Goal: Task Accomplishment & Management: Complete application form

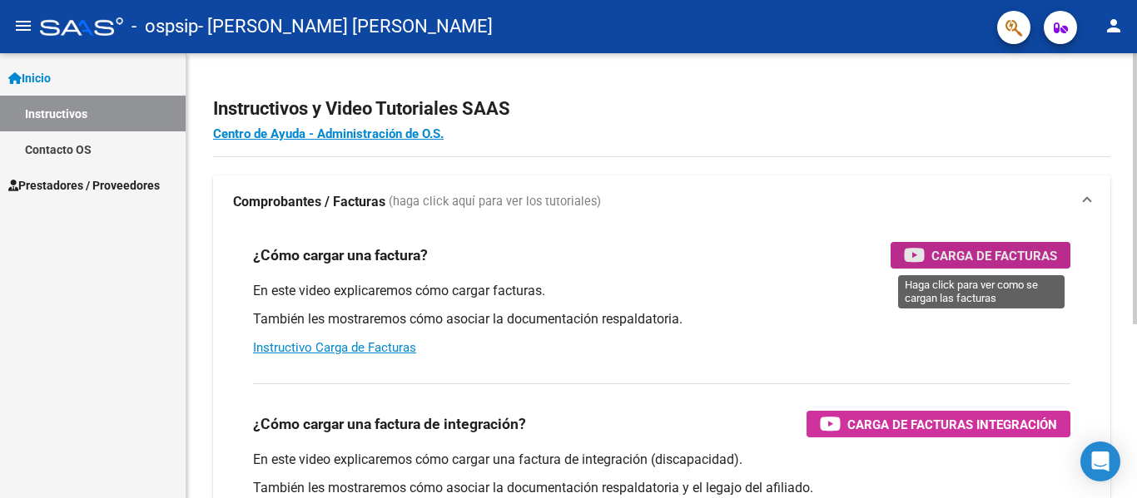
click at [992, 253] on span "Carga de Facturas" at bounding box center [994, 255] width 126 height 21
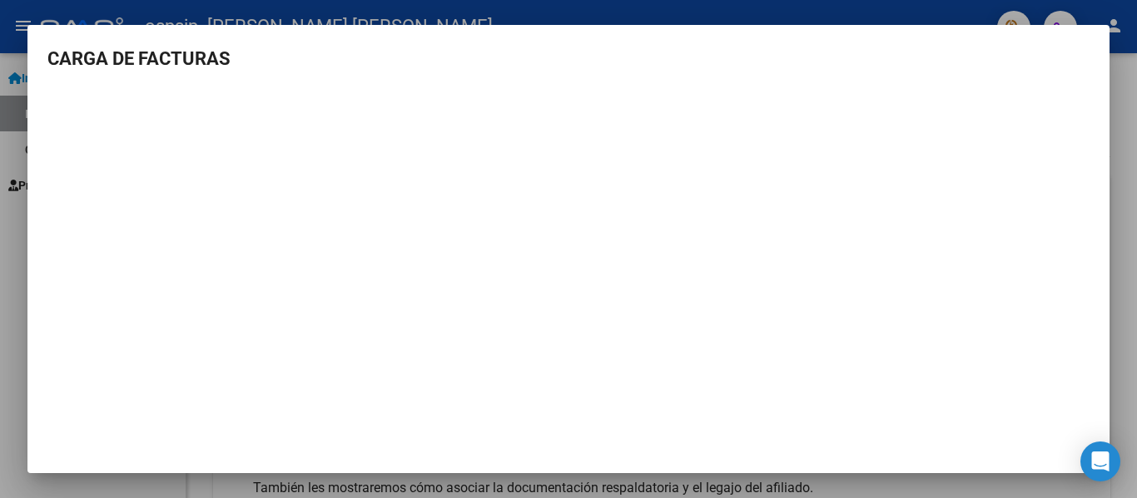
click at [1134, 125] on div at bounding box center [568, 249] width 1137 height 498
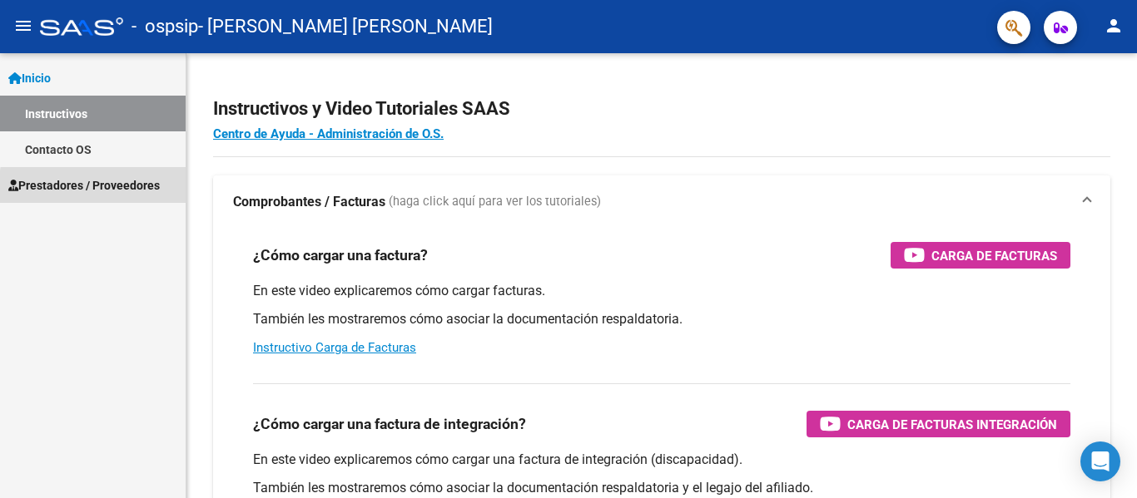
click at [103, 188] on span "Prestadores / Proveedores" at bounding box center [83, 185] width 151 height 18
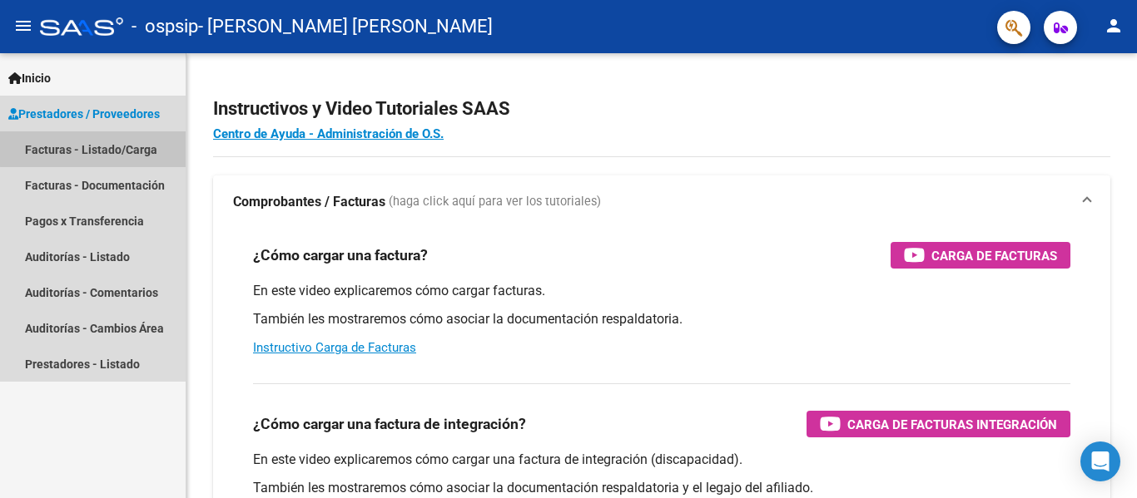
click at [137, 141] on link "Facturas - Listado/Carga" at bounding box center [93, 149] width 186 height 36
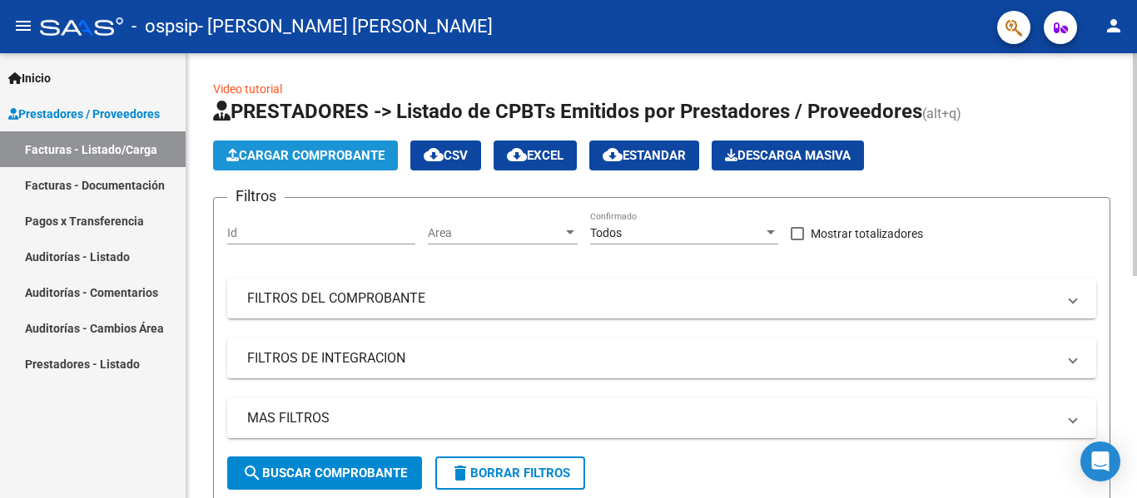
click at [345, 160] on span "Cargar Comprobante" at bounding box center [305, 155] width 158 height 15
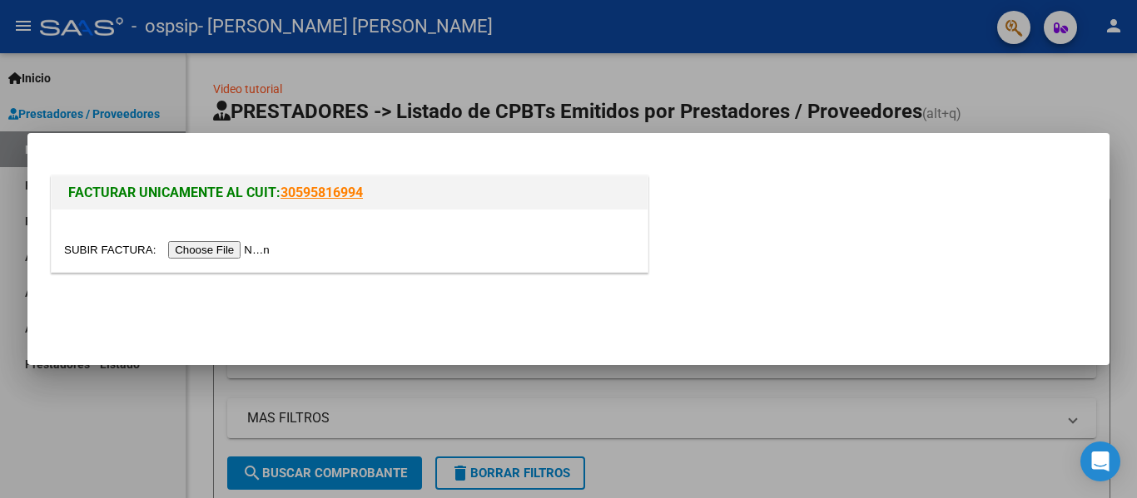
click at [242, 256] on input "file" at bounding box center [169, 249] width 211 height 17
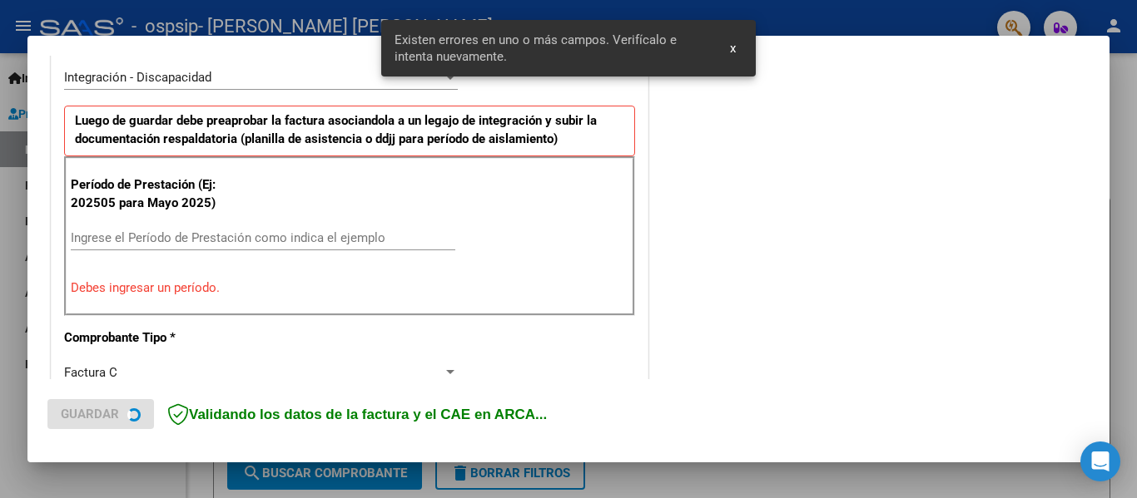
scroll to position [418, 0]
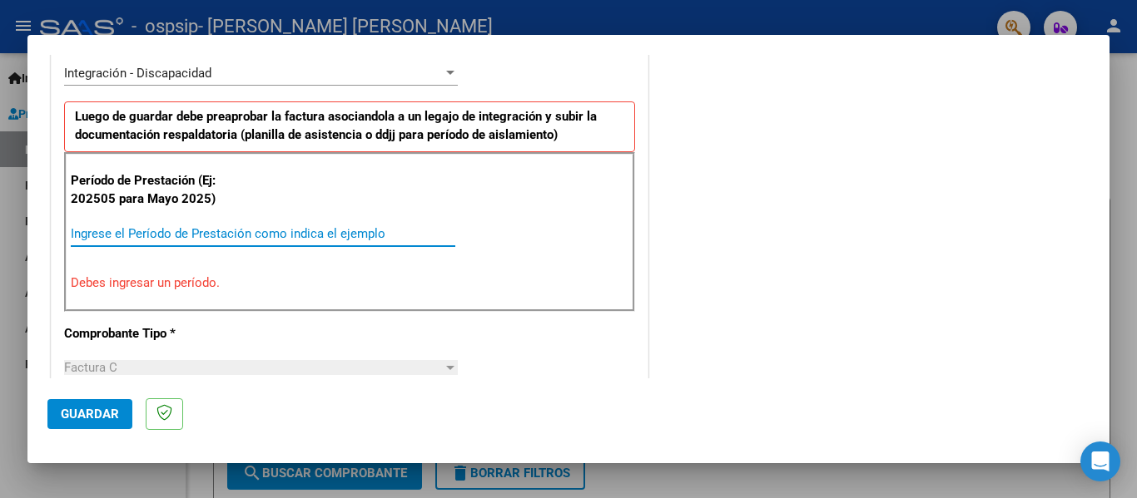
click at [138, 239] on input "Ingrese el Período de Prestación como indica el ejemplo" at bounding box center [263, 233] width 384 height 15
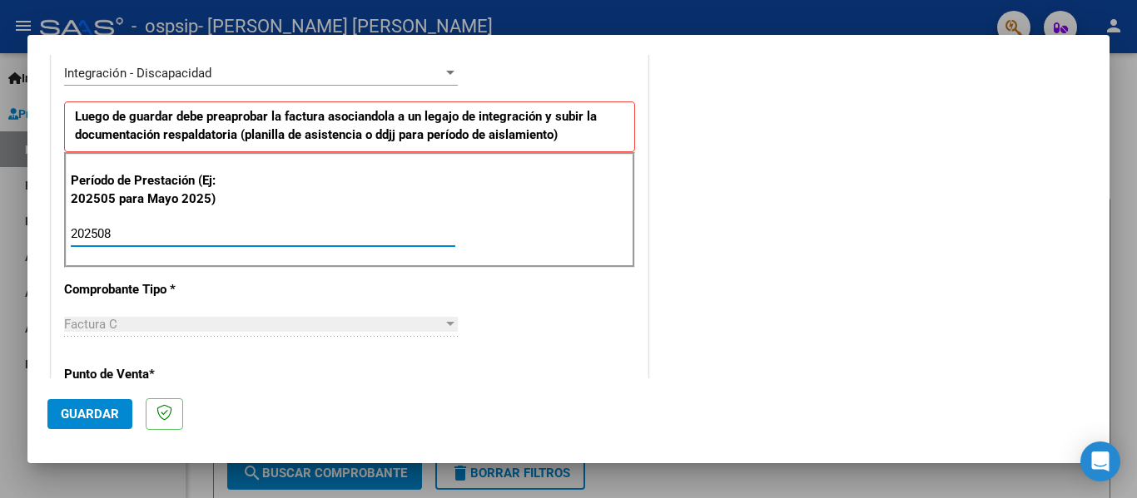
type input "202508"
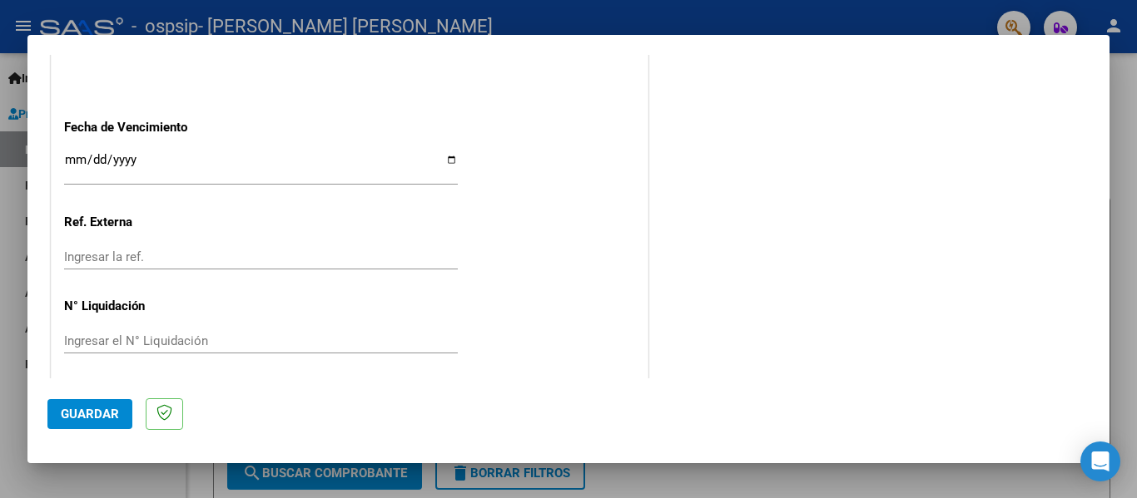
scroll to position [1141, 0]
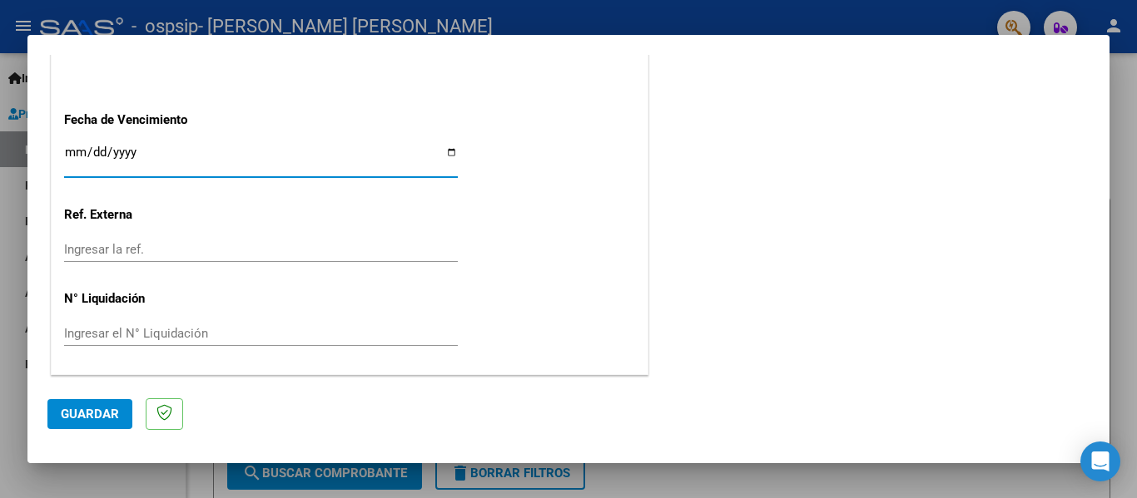
click at [446, 156] on input "Ingresar la fecha" at bounding box center [261, 159] width 394 height 27
click at [449, 151] on input "Ingresar la fecha" at bounding box center [261, 159] width 394 height 27
type input "[DATE]"
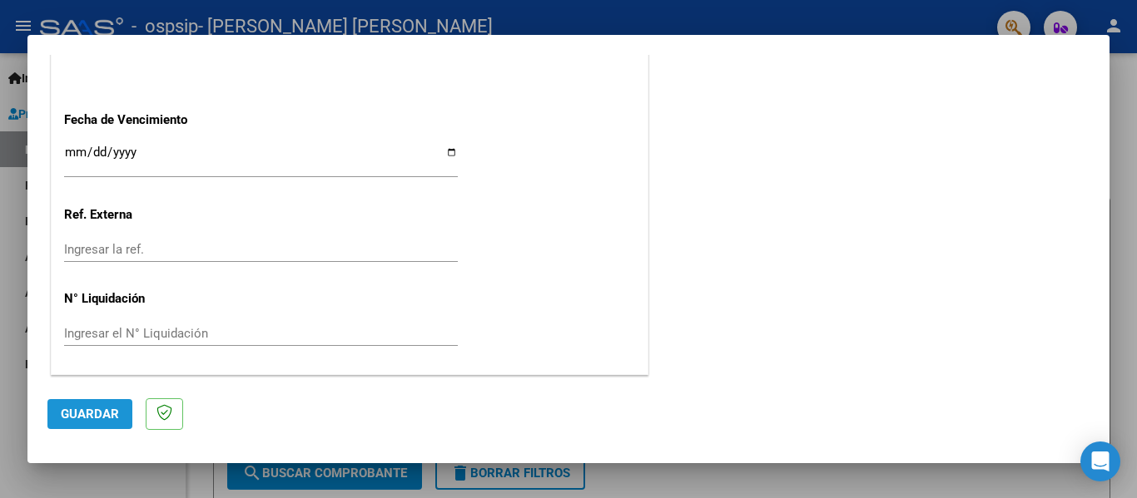
click at [99, 412] on span "Guardar" at bounding box center [90, 414] width 58 height 15
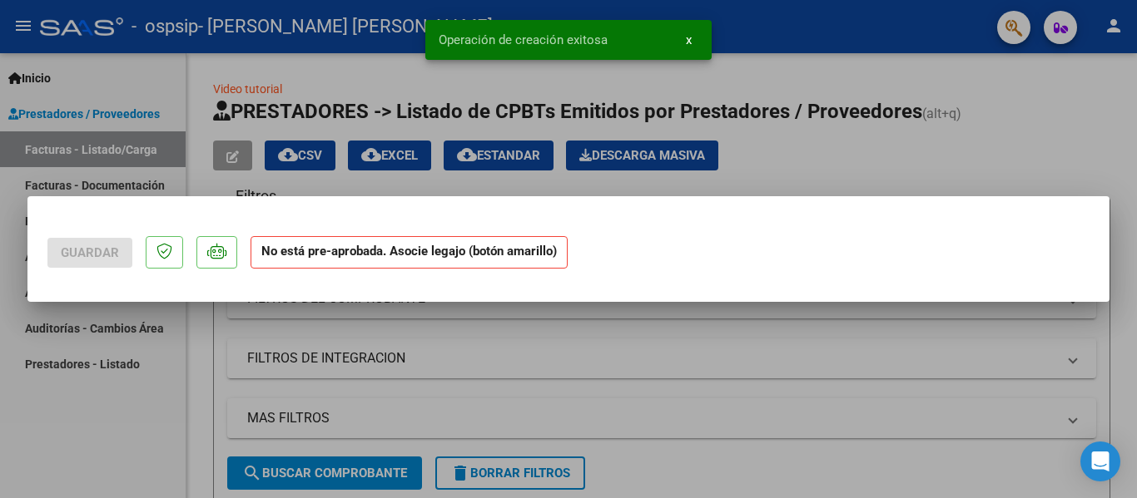
scroll to position [0, 0]
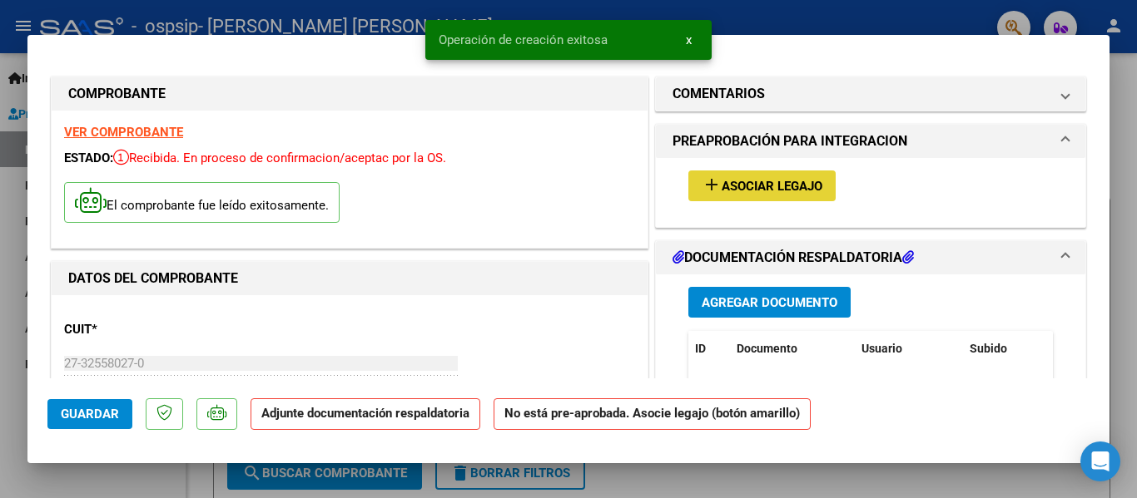
click at [787, 186] on span "Asociar Legajo" at bounding box center [772, 186] width 101 height 15
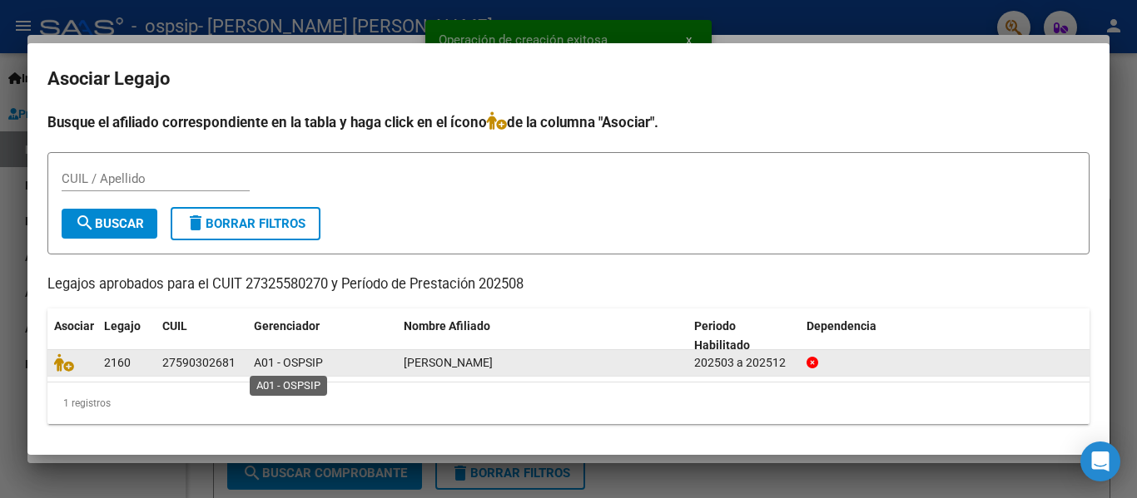
click at [303, 363] on span "A01 - OSPSIP" at bounding box center [288, 362] width 69 height 13
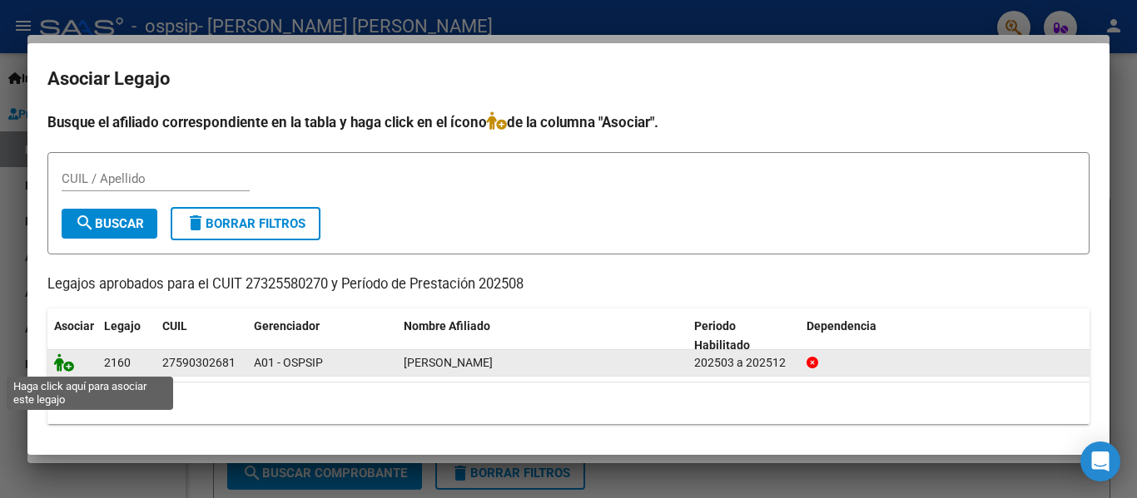
click at [62, 362] on icon at bounding box center [64, 363] width 20 height 18
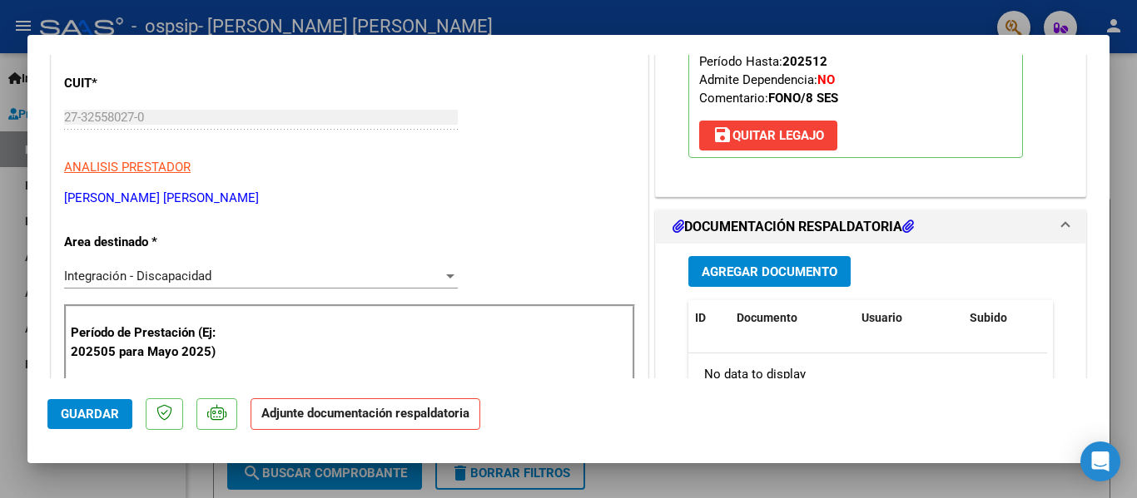
scroll to position [266, 0]
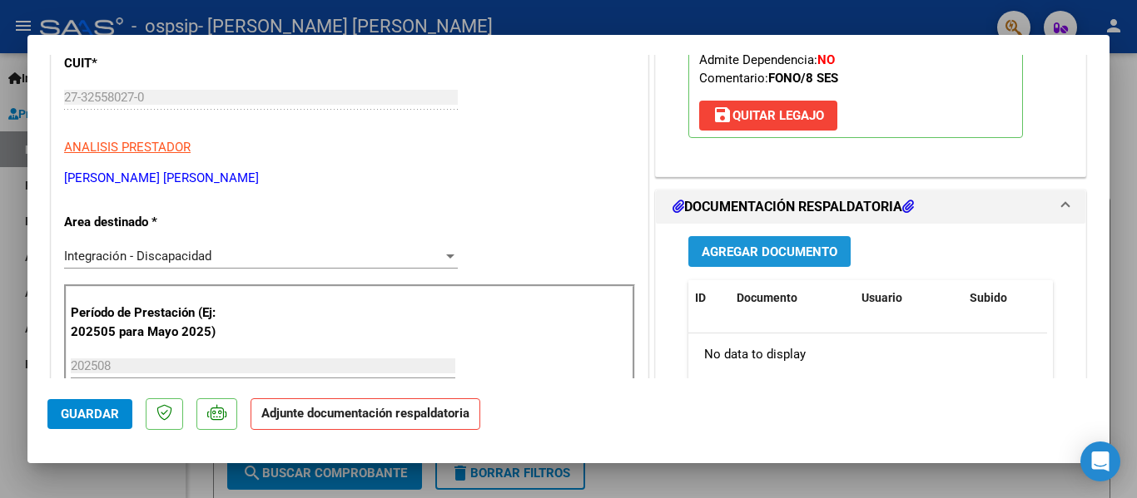
click at [803, 263] on button "Agregar Documento" at bounding box center [769, 251] width 162 height 31
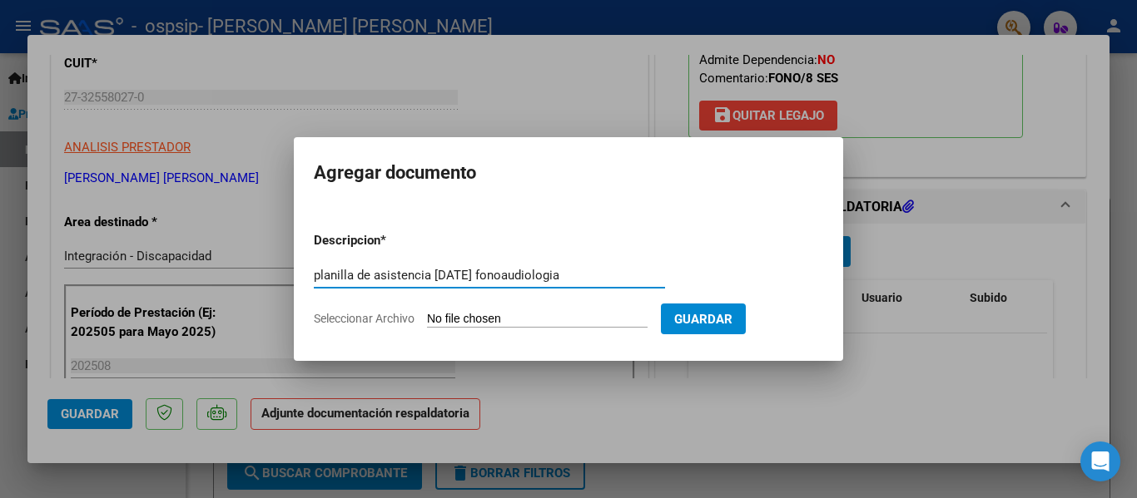
type input "planilla de asistencia agosto 2025 fonoaudiologia"
click at [545, 315] on input "Seleccionar Archivo" at bounding box center [537, 320] width 221 height 16
type input "C:\fakepath\planilla de asistencia fono agosto 2025 Julieta Lozano Prado.pdf"
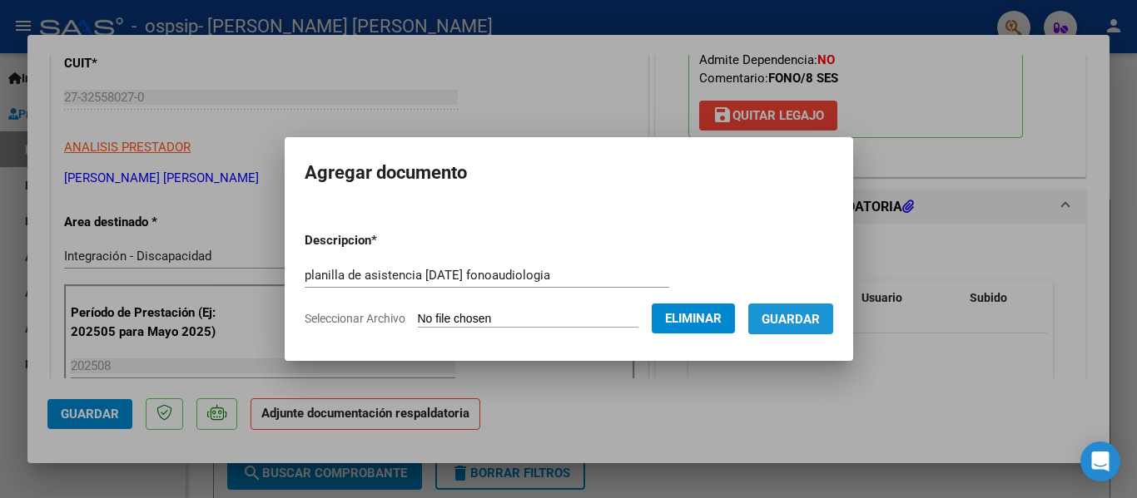
click at [814, 321] on span "Guardar" at bounding box center [790, 319] width 58 height 15
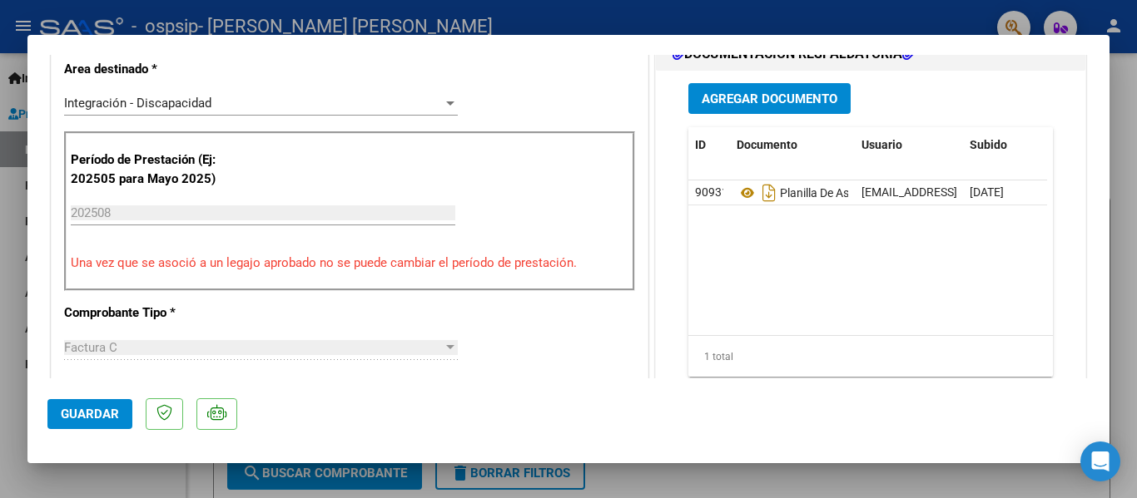
drag, startPoint x: 1104, startPoint y: 437, endPoint x: 1106, endPoint y: 372, distance: 64.9
click at [1106, 372] on mat-dialog-container "COMPROBANTE VER COMPROBANTE ESTADO: Recibida. En proceso de confirmacion/acepta…" at bounding box center [568, 249] width 1082 height 429
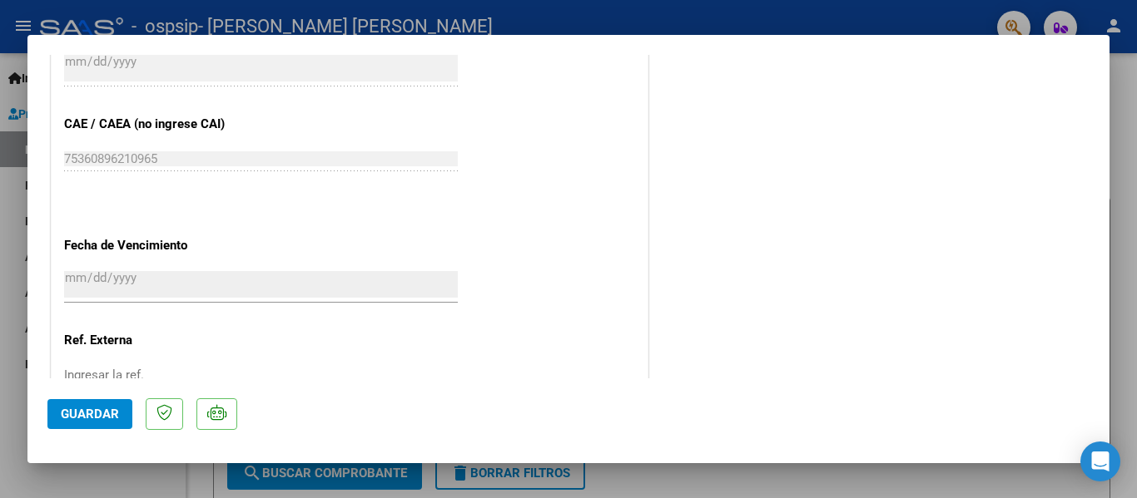
scroll to position [1166, 0]
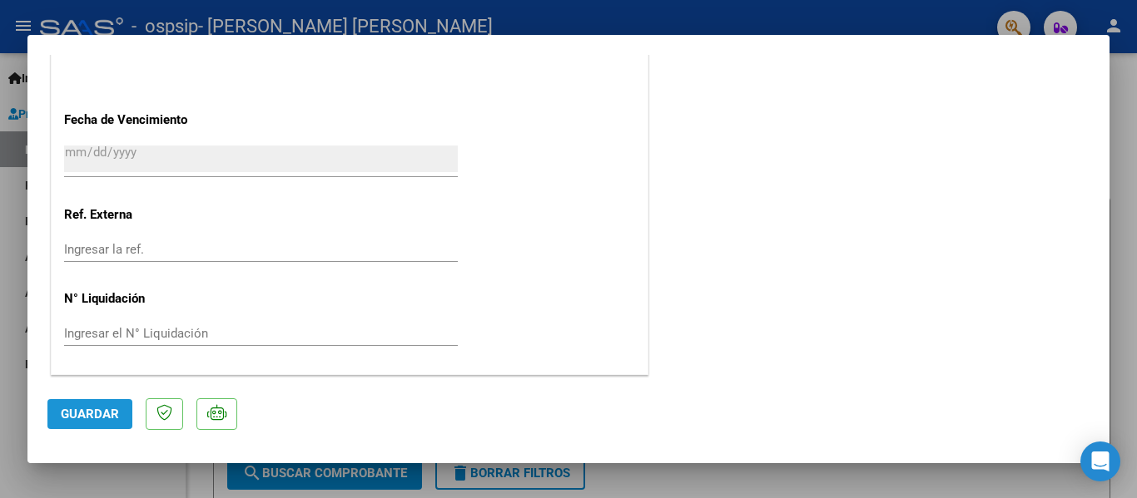
click at [103, 409] on span "Guardar" at bounding box center [90, 414] width 58 height 15
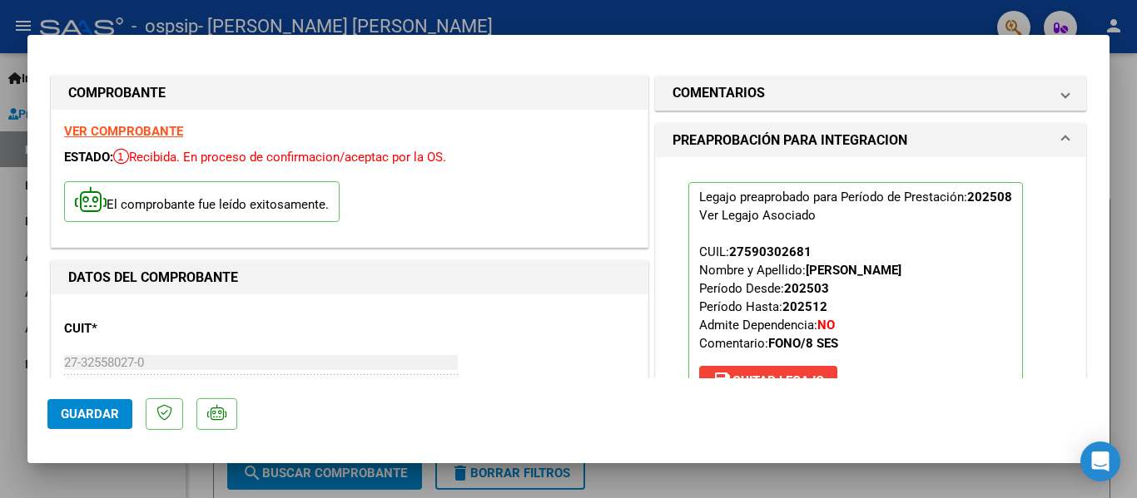
scroll to position [0, 0]
click at [1128, 152] on div at bounding box center [568, 249] width 1137 height 498
type input "$ 0,00"
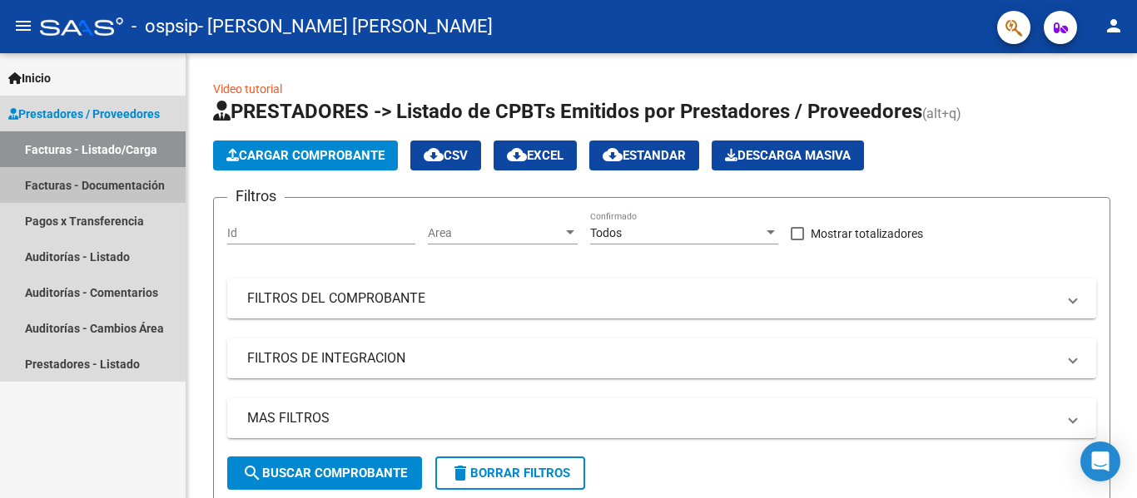
click at [118, 196] on link "Facturas - Documentación" at bounding box center [93, 185] width 186 height 36
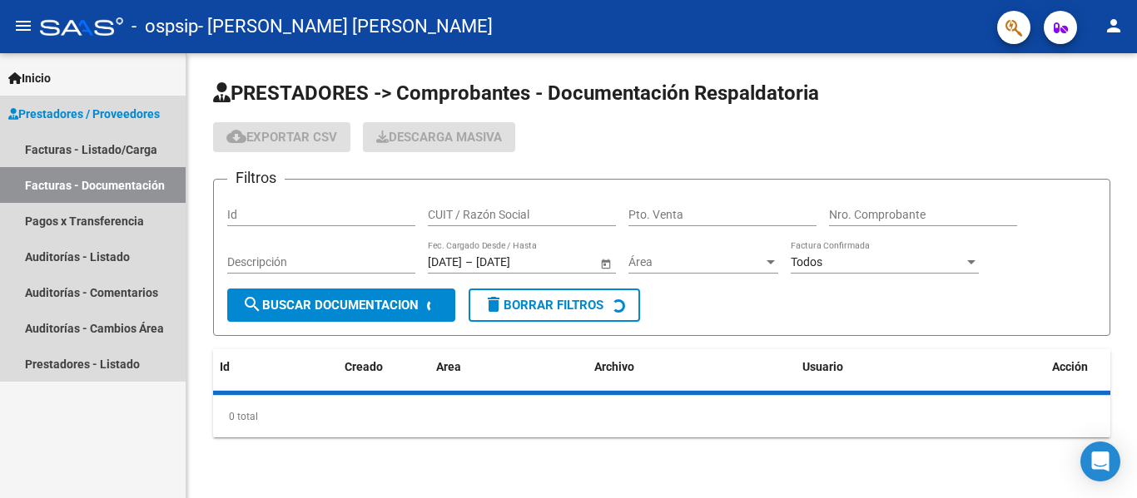
click at [118, 196] on link "Facturas - Documentación" at bounding box center [93, 185] width 186 height 36
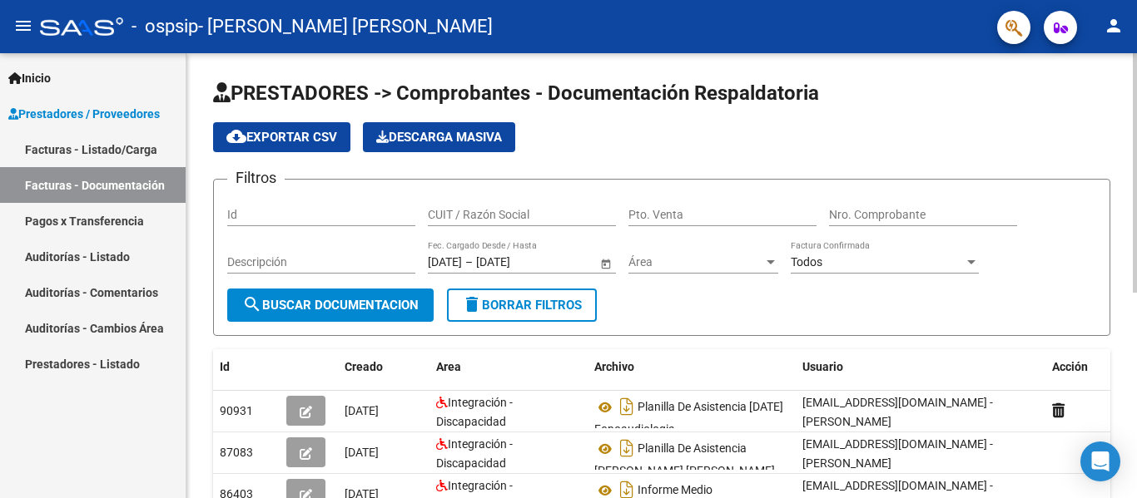
scroll to position [381, 0]
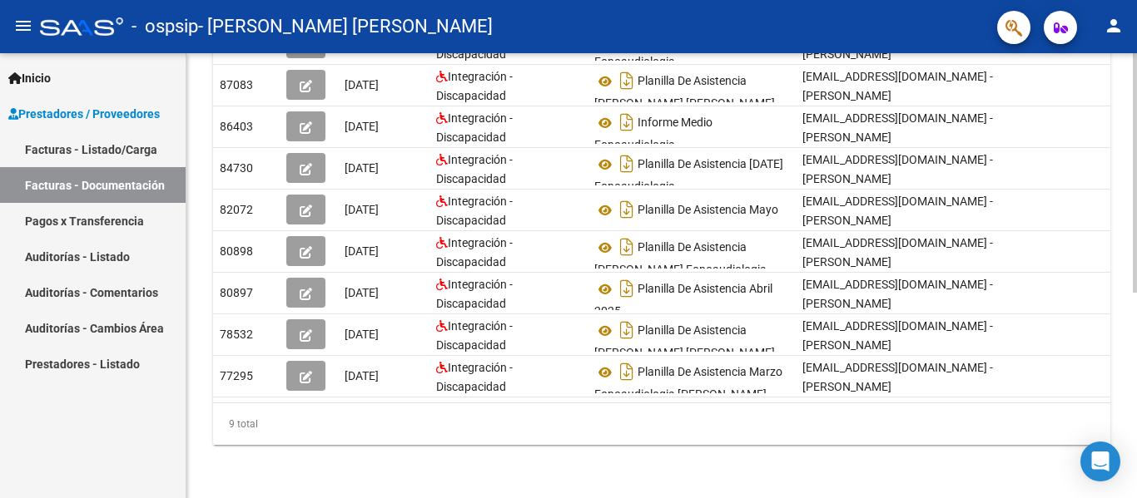
click at [1135, 477] on div at bounding box center [1135, 275] width 4 height 445
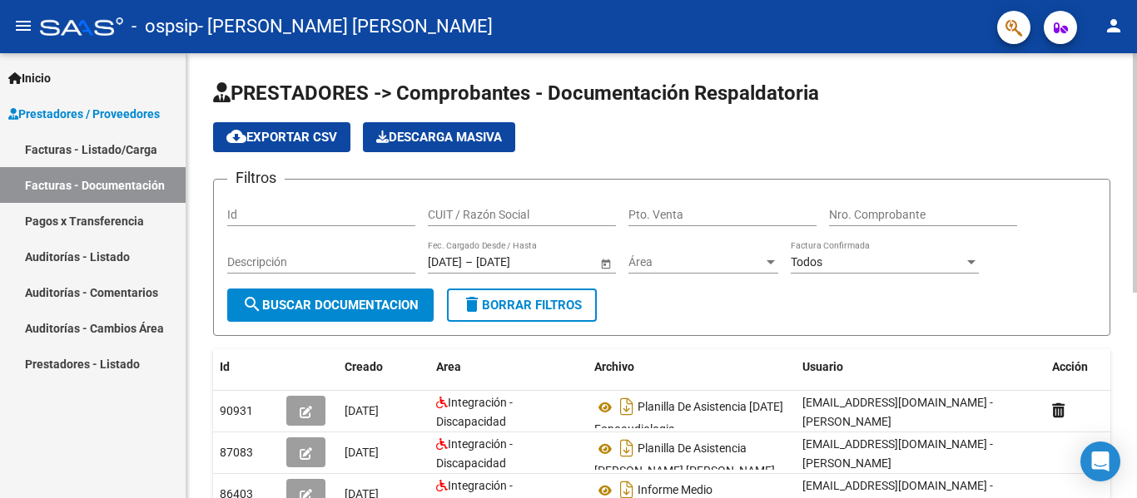
click at [1136, 57] on div at bounding box center [1135, 275] width 4 height 445
click at [1136, 57] on div at bounding box center [1135, 173] width 4 height 240
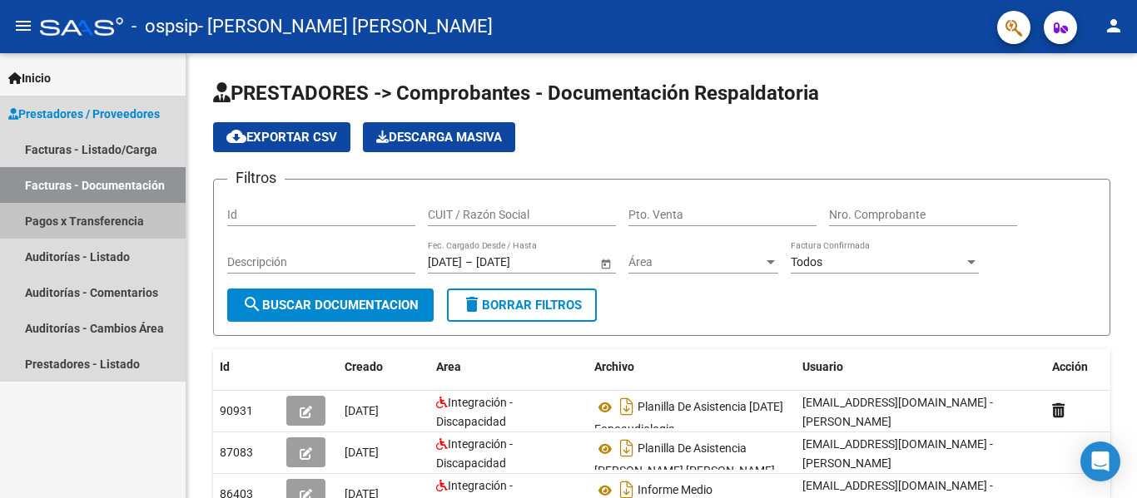
click at [130, 211] on link "Pagos x Transferencia" at bounding box center [93, 221] width 186 height 36
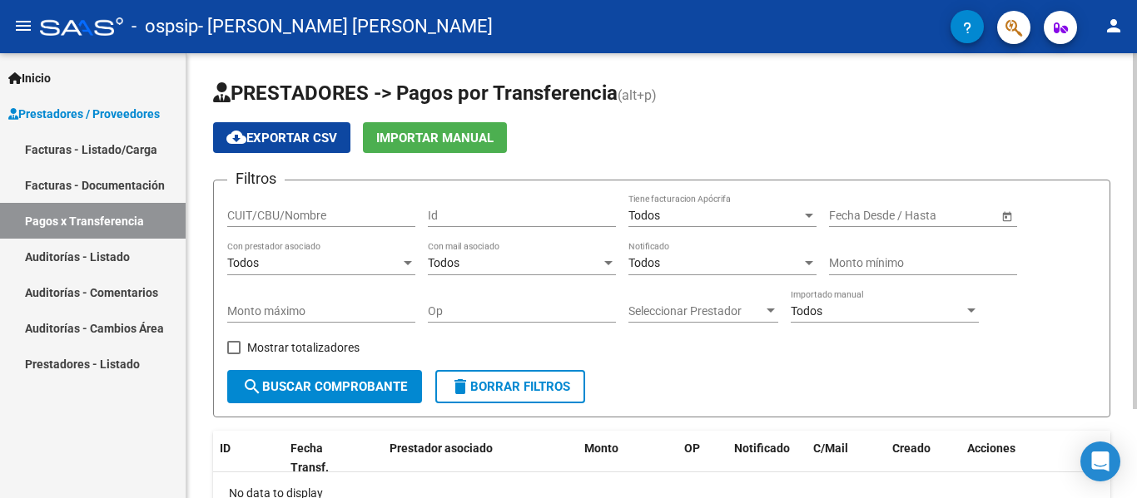
scroll to position [112, 0]
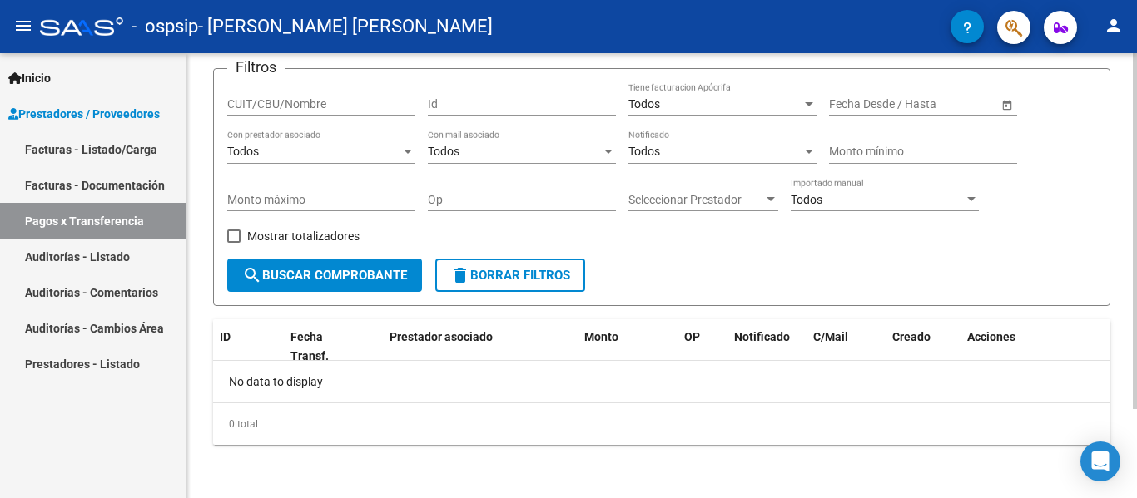
click at [1136, 485] on div at bounding box center [1135, 275] width 4 height 445
click at [1136, 485] on div at bounding box center [1135, 320] width 4 height 356
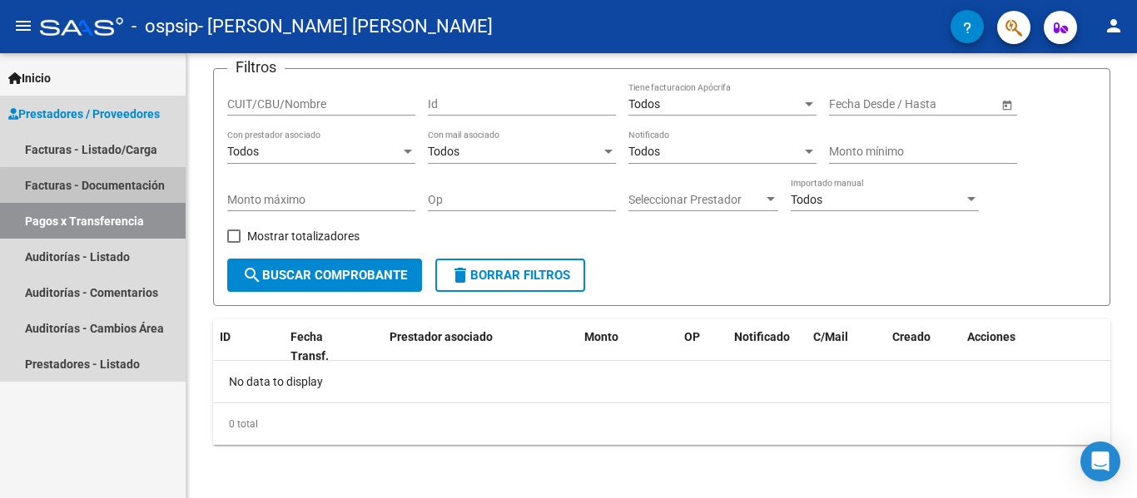
click at [139, 195] on link "Facturas - Documentación" at bounding box center [93, 185] width 186 height 36
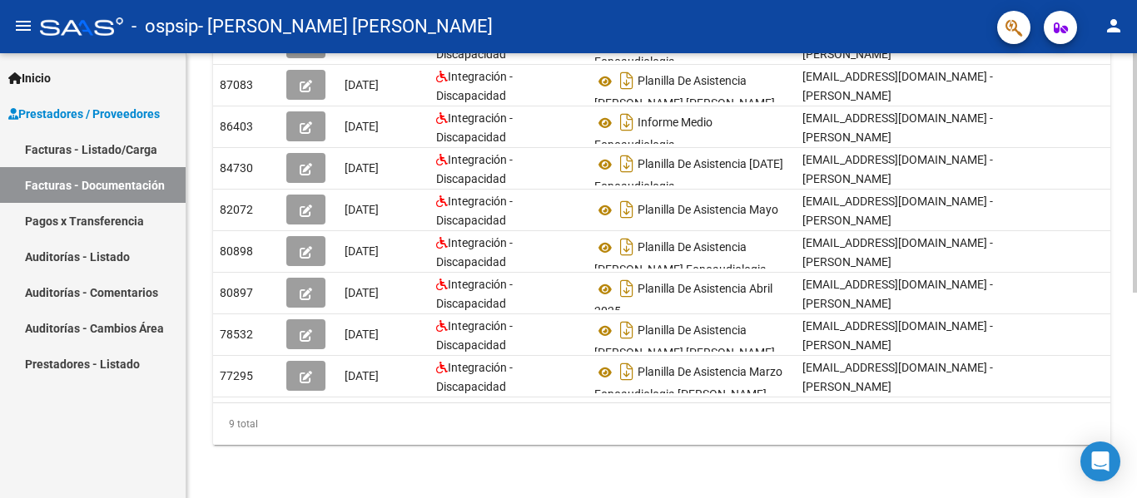
scroll to position [381, 0]
click at [1136, 480] on div at bounding box center [1135, 379] width 4 height 240
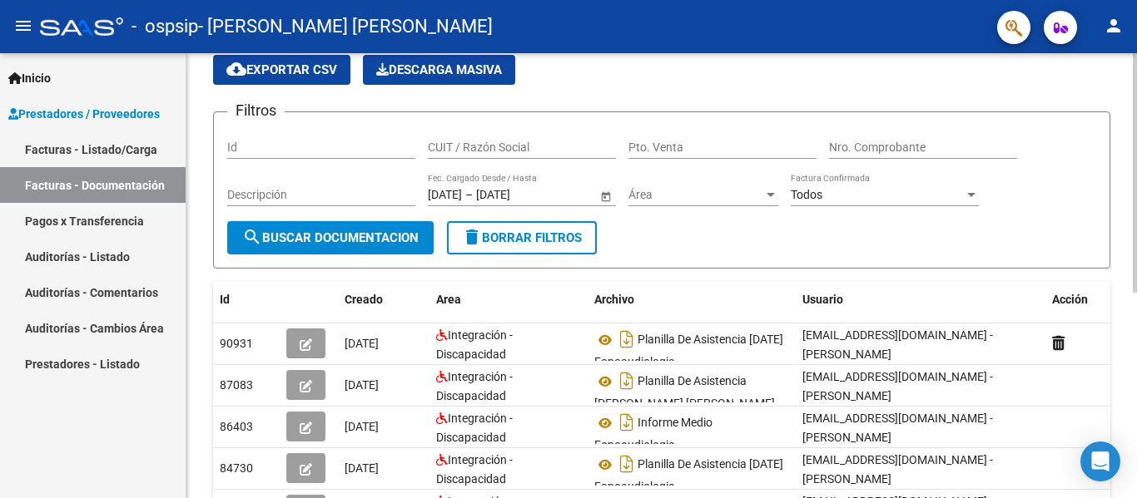
scroll to position [0, 0]
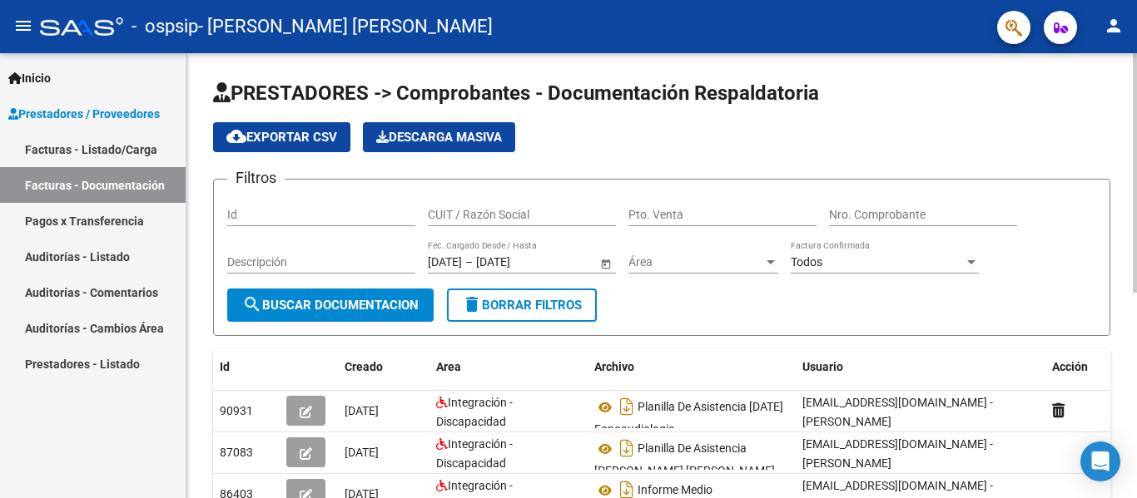
click at [1136, 0] on html "menu - ospsip - BREGOLI DENISA NADIN person Inicio Instructivos Contacto OS Pre…" at bounding box center [568, 249] width 1137 height 498
click at [112, 226] on link "Pagos x Transferencia" at bounding box center [93, 221] width 186 height 36
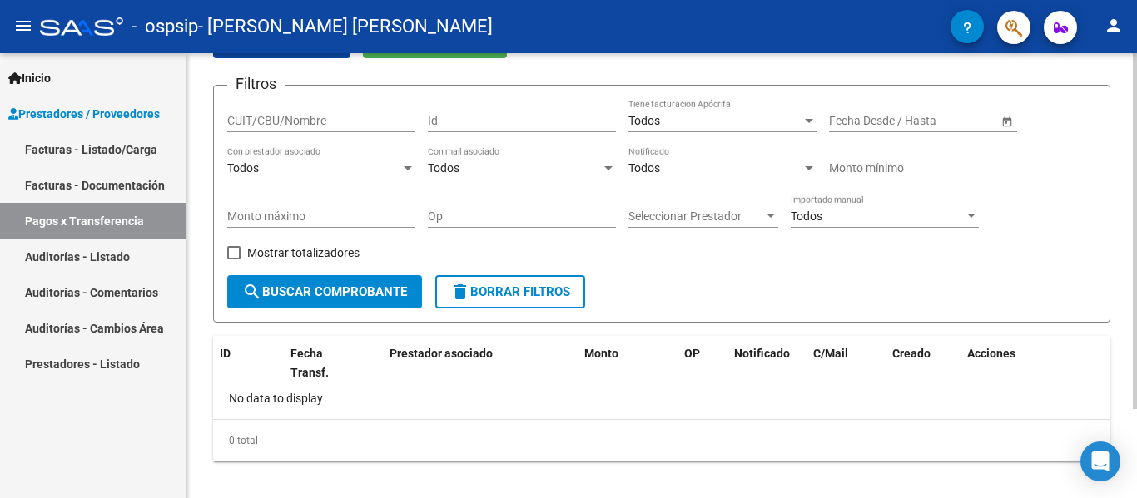
scroll to position [112, 0]
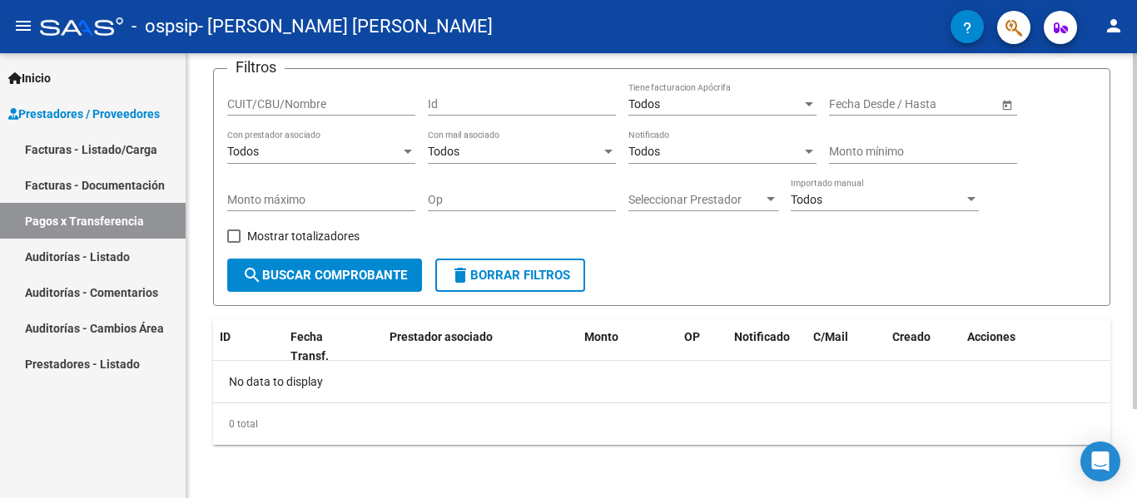
click at [1136, 254] on div at bounding box center [1135, 320] width 4 height 356
click at [350, 280] on span "search Buscar Comprobante" at bounding box center [324, 275] width 165 height 15
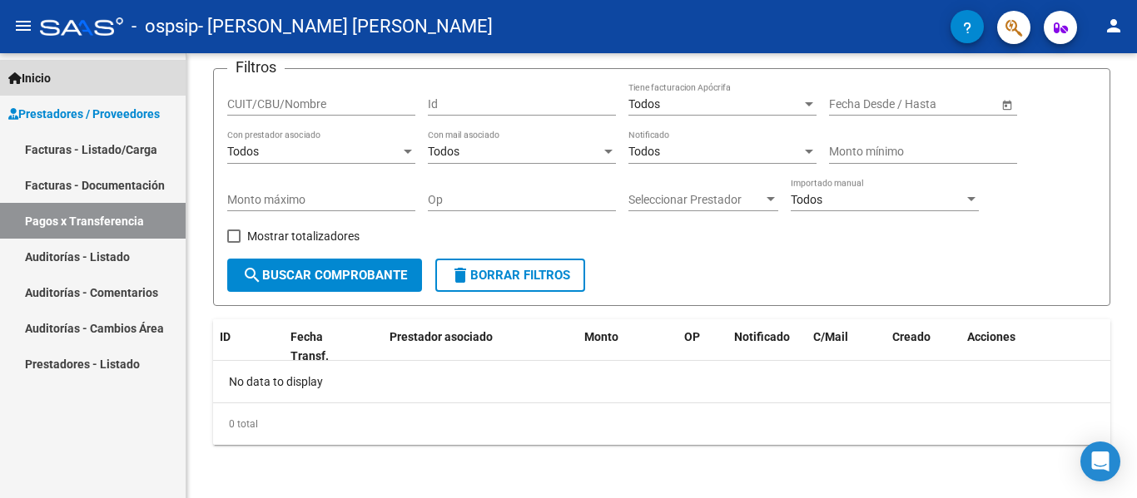
click at [35, 76] on span "Inicio" at bounding box center [29, 78] width 42 height 18
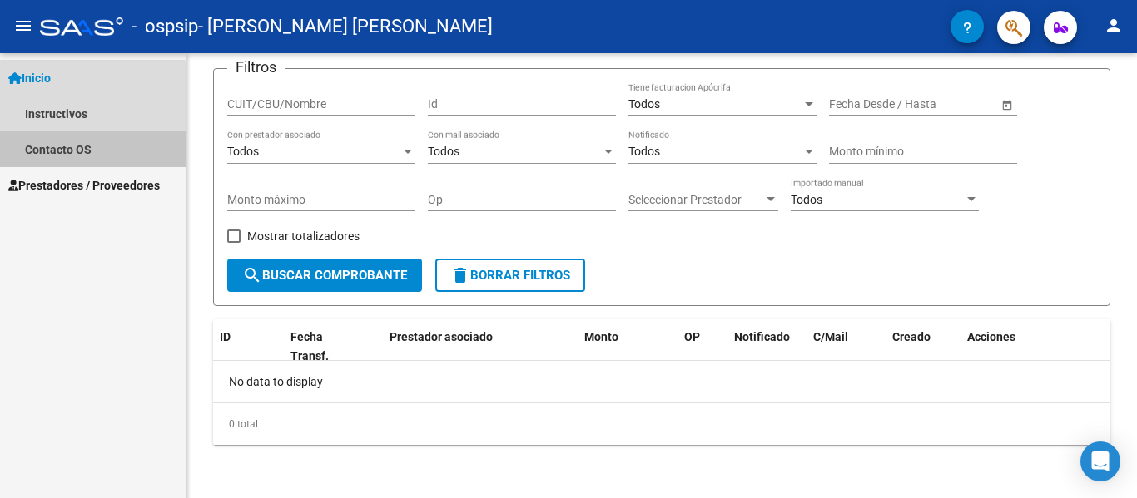
click at [74, 145] on link "Contacto OS" at bounding box center [93, 149] width 186 height 36
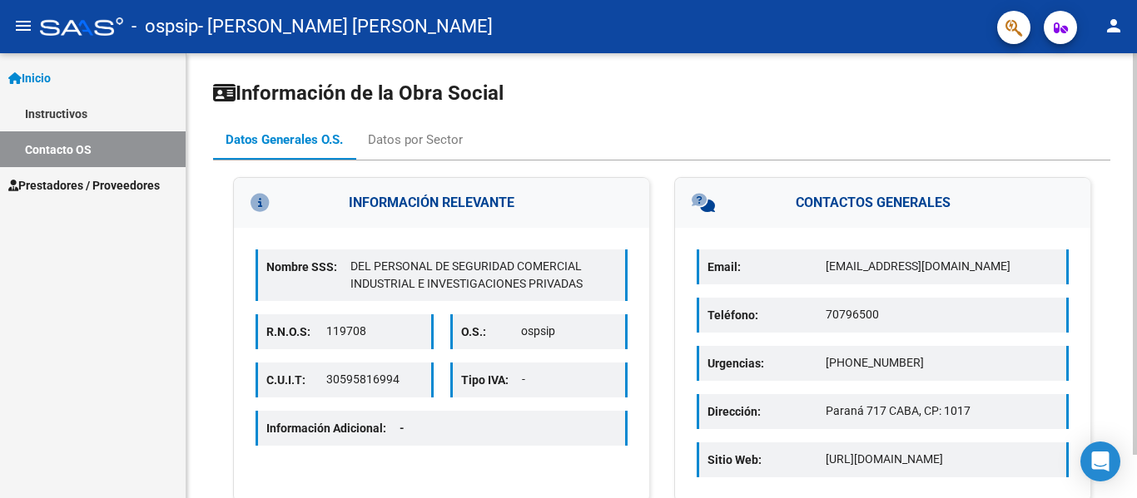
click at [616, 243] on div "Nombre SSS: DEL PERSONAL DE SEGURIDAD COMERCIAL INDUSTRIAL E INVESTIGACIONES PR…" at bounding box center [441, 349] width 415 height 243
click at [1110, 9] on mat-toolbar "menu - ospsip - BREGOLI DENISA NADIN person" at bounding box center [568, 26] width 1137 height 53
click at [1113, 19] on mat-icon "person" at bounding box center [1113, 26] width 20 height 20
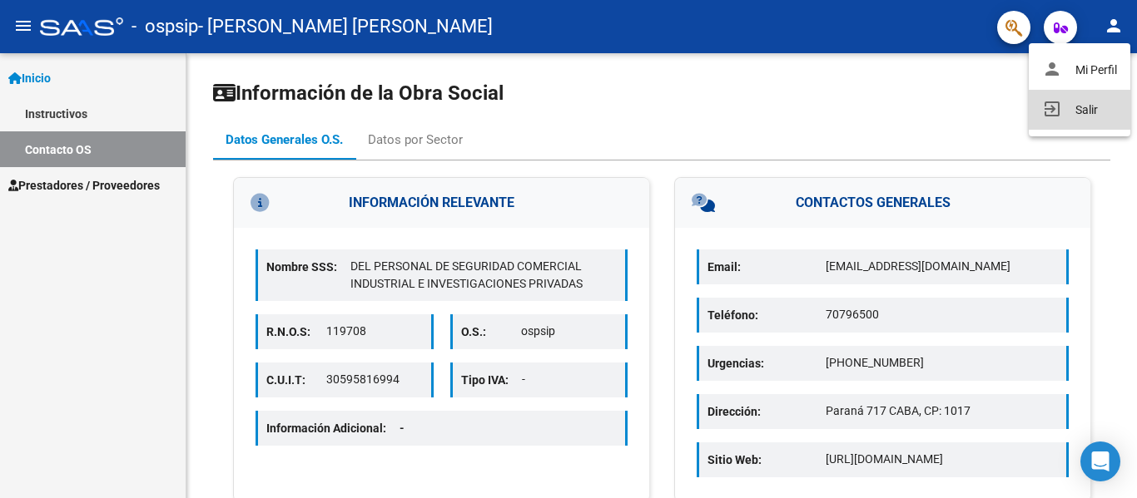
click at [1088, 102] on button "exit_to_app Salir" at bounding box center [1080, 110] width 102 height 40
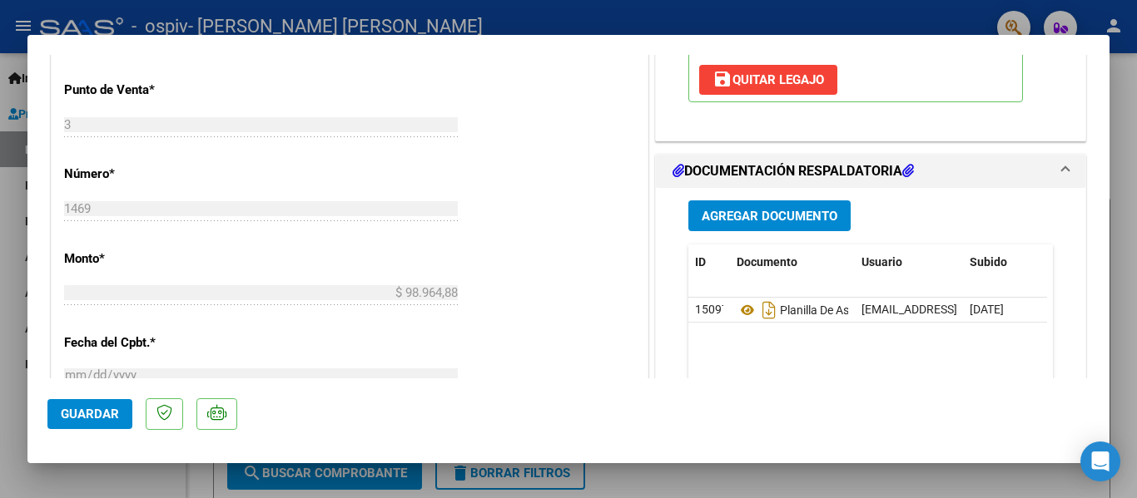
scroll to position [722, 0]
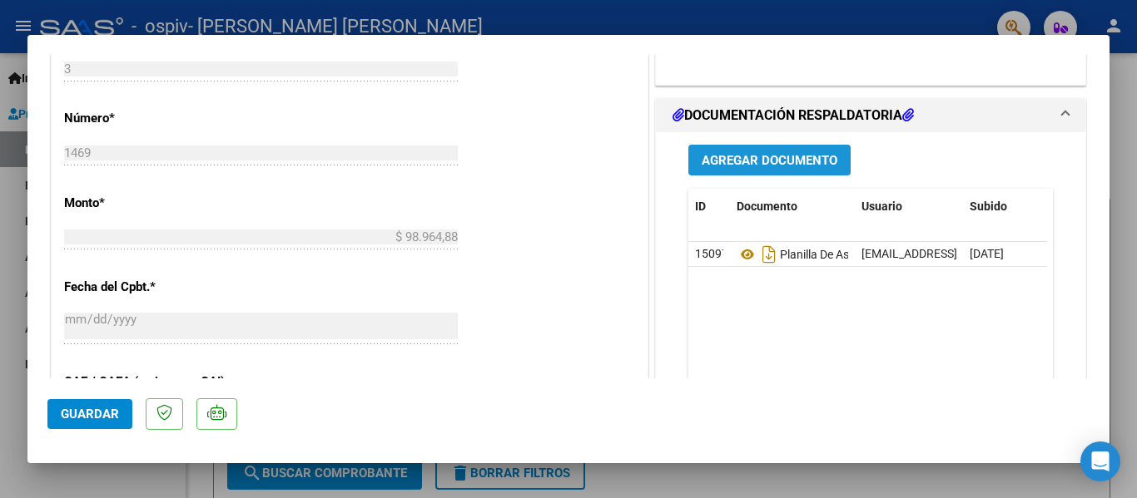
click at [798, 156] on span "Agregar Documento" at bounding box center [770, 160] width 136 height 15
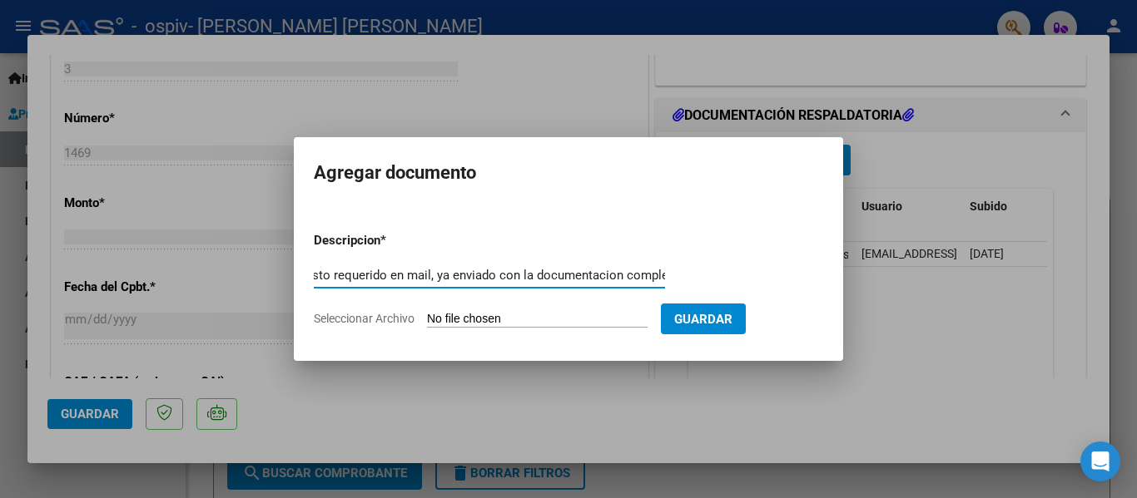
scroll to position [0, 63]
type input "presupuesto requerido en mail, ya enviado con la documentacion completa"
click at [590, 316] on input "Seleccionar Archivo" at bounding box center [537, 320] width 221 height 16
type input "C:\fakepath\PRESUPUESTO.pdf"
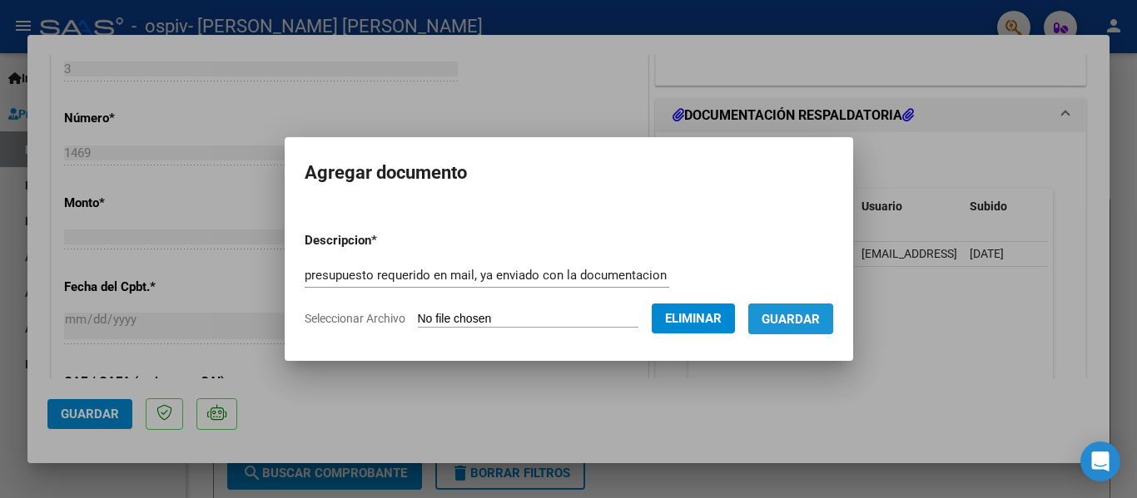
click at [809, 314] on span "Guardar" at bounding box center [790, 319] width 58 height 15
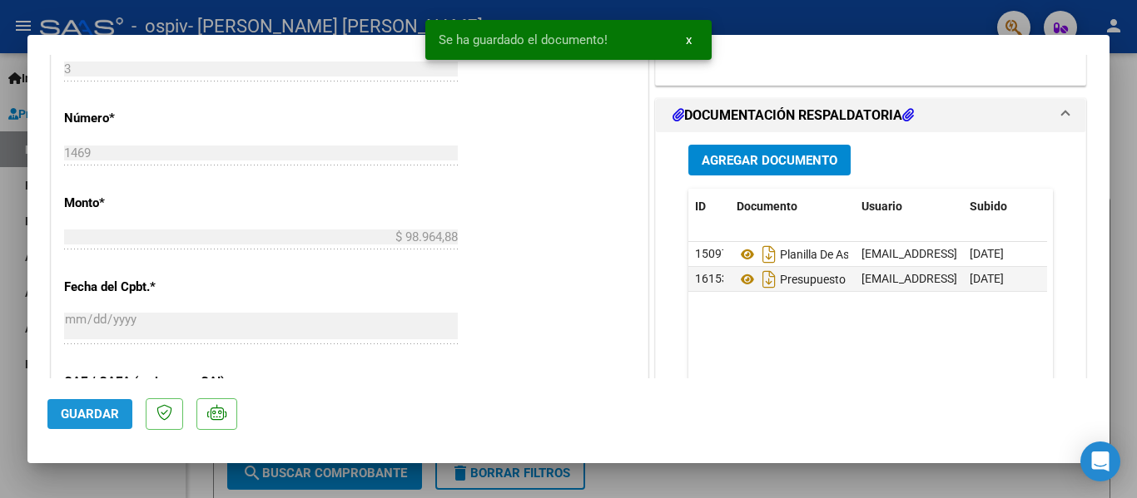
click at [106, 416] on span "Guardar" at bounding box center [90, 414] width 58 height 15
click at [1125, 133] on div at bounding box center [568, 249] width 1137 height 498
type input "$ 0,00"
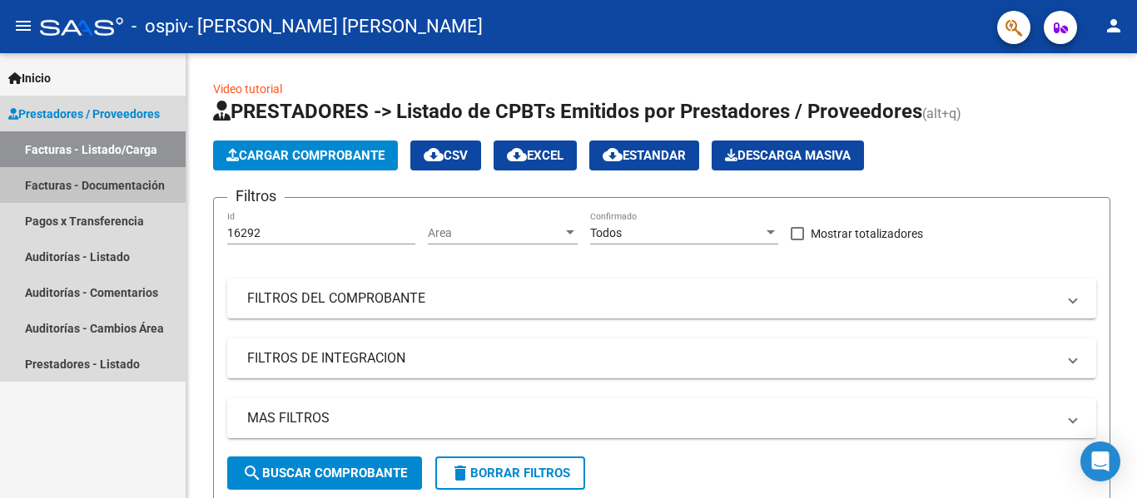
click at [140, 183] on link "Facturas - Documentación" at bounding box center [93, 185] width 186 height 36
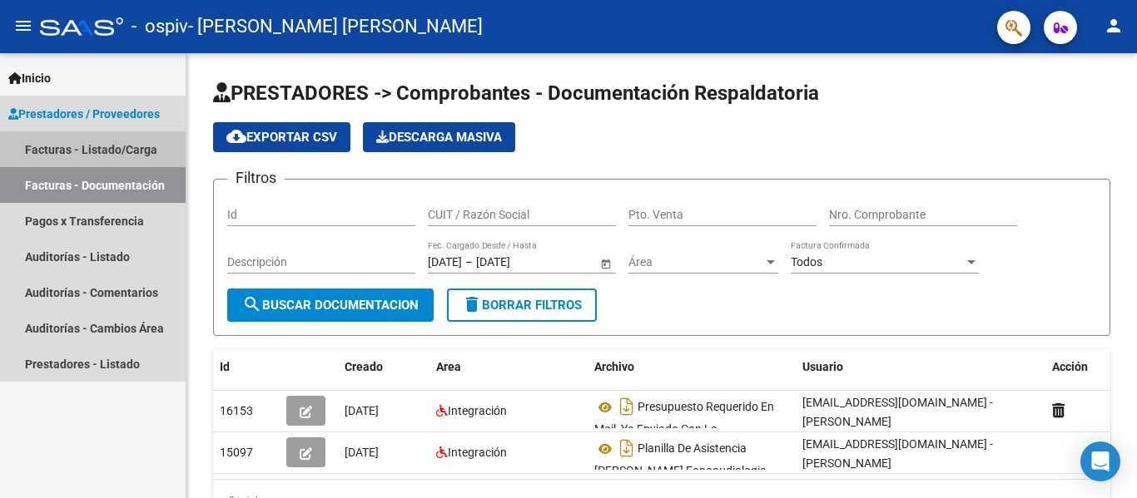
click at [112, 157] on link "Facturas - Listado/Carga" at bounding box center [93, 149] width 186 height 36
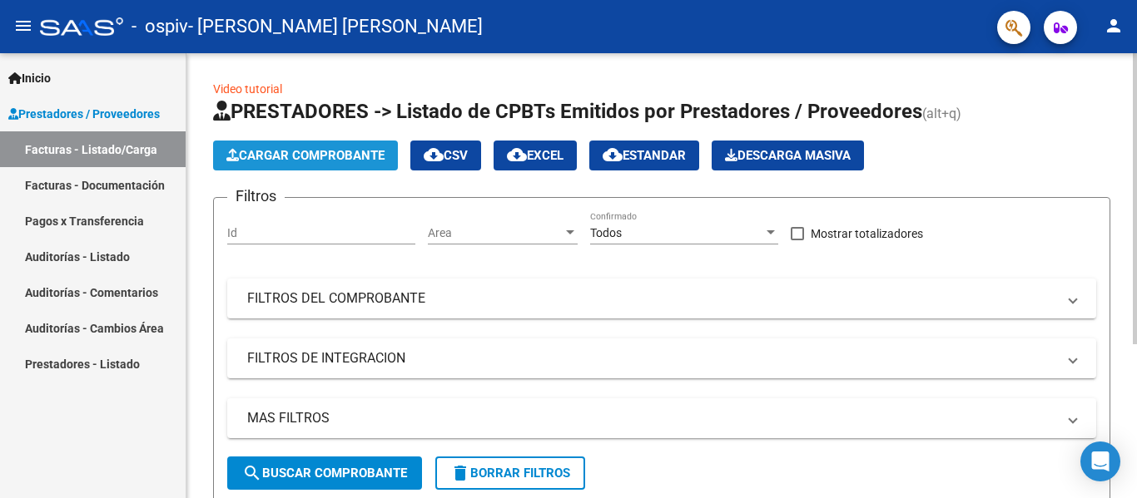
click at [323, 144] on button "Cargar Comprobante" at bounding box center [305, 156] width 185 height 30
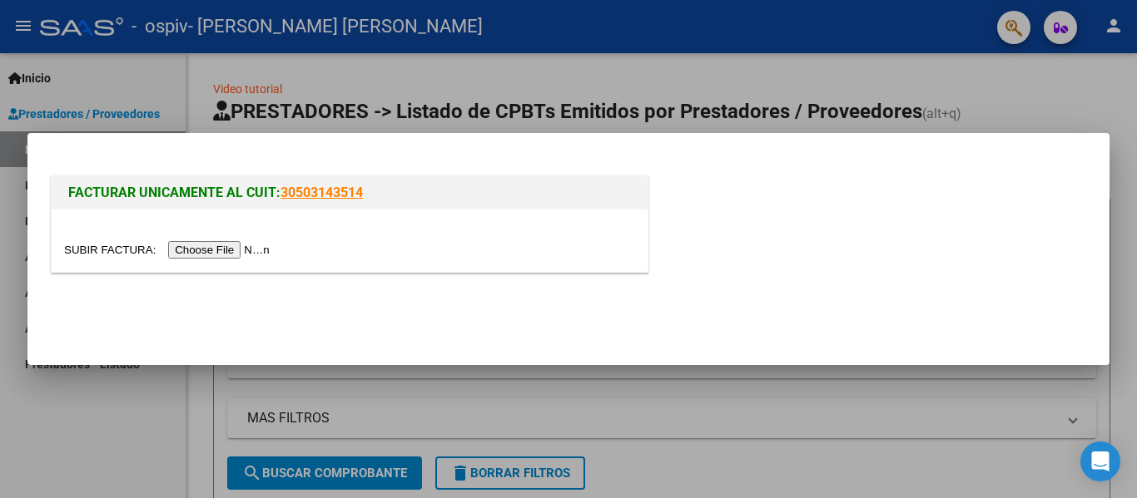
click at [221, 249] on input "file" at bounding box center [169, 249] width 211 height 17
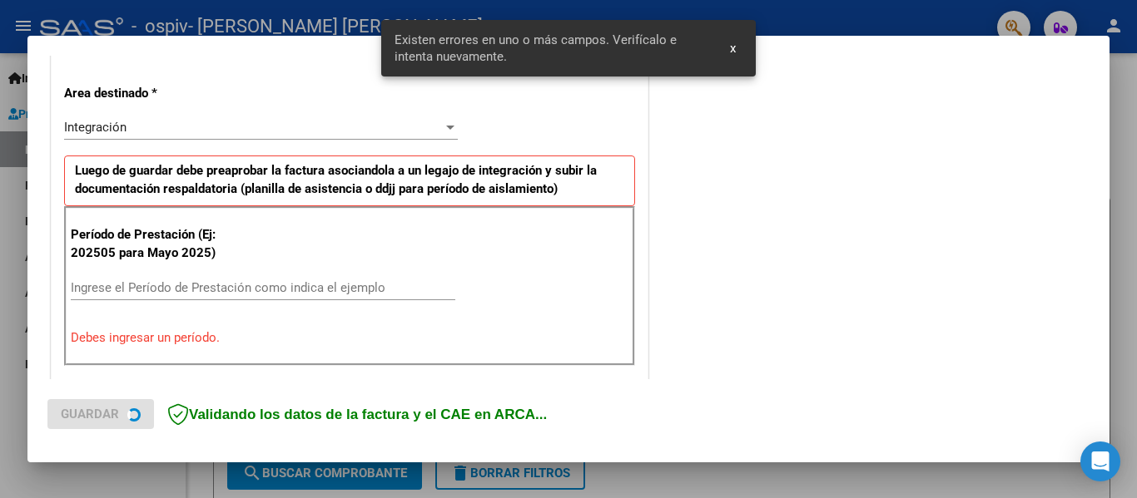
scroll to position [386, 0]
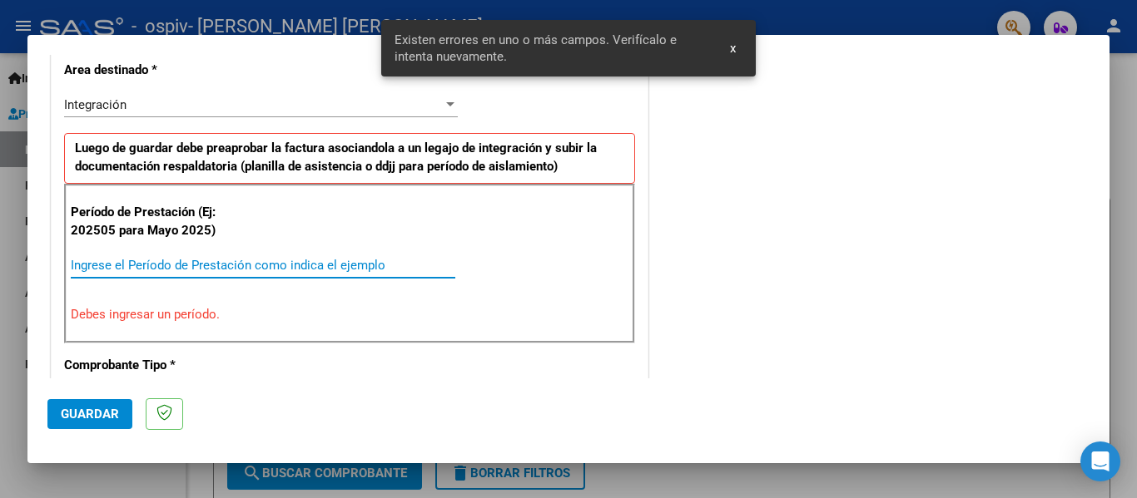
click at [286, 265] on input "Ingrese el Período de Prestación como indica el ejemplo" at bounding box center [263, 265] width 384 height 15
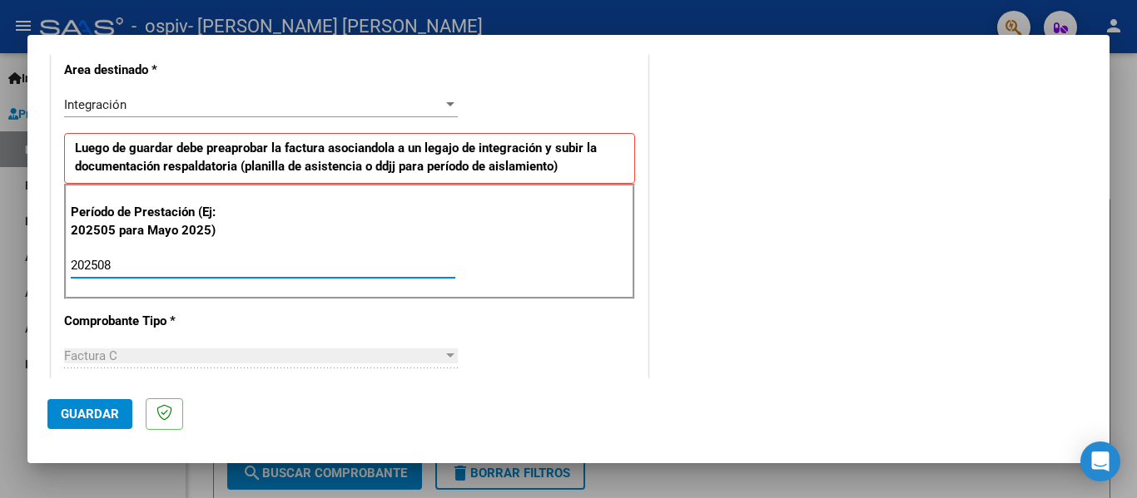
type input "202508"
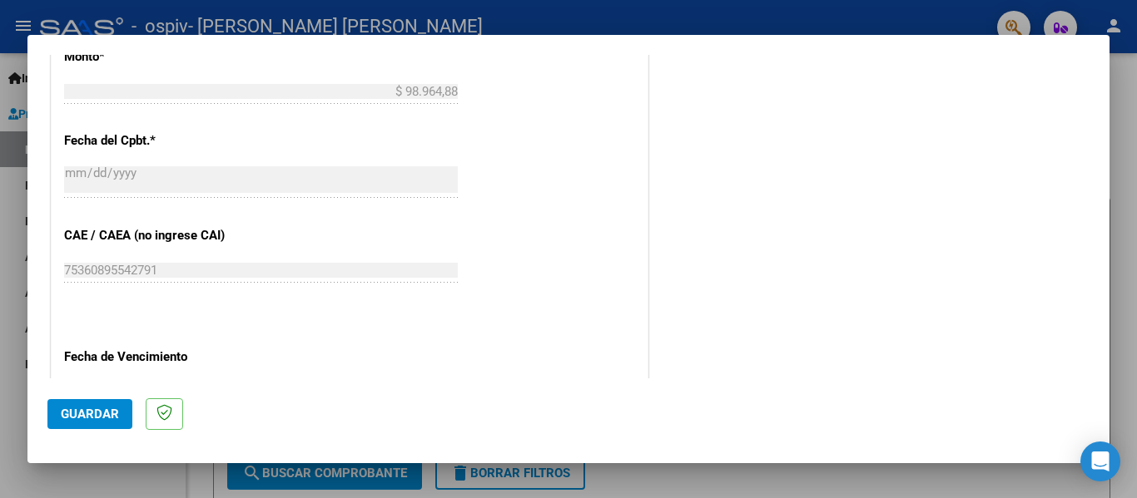
scroll to position [919, 0]
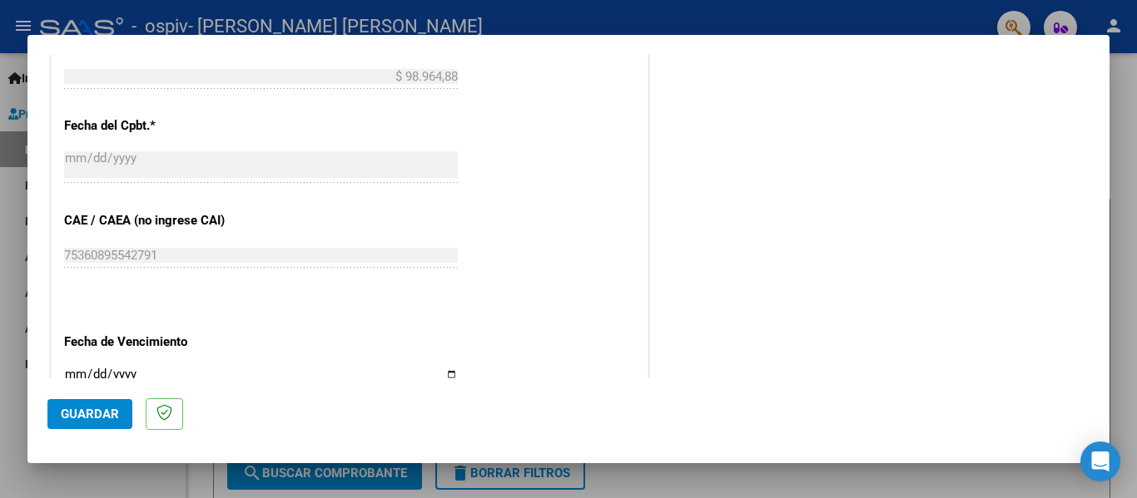
click at [1105, 379] on mat-dialog-container "COMPROBANTE VER COMPROBANTE El comprobante fue leído exitosamente. DATOS DEL CO…" at bounding box center [568, 249] width 1082 height 429
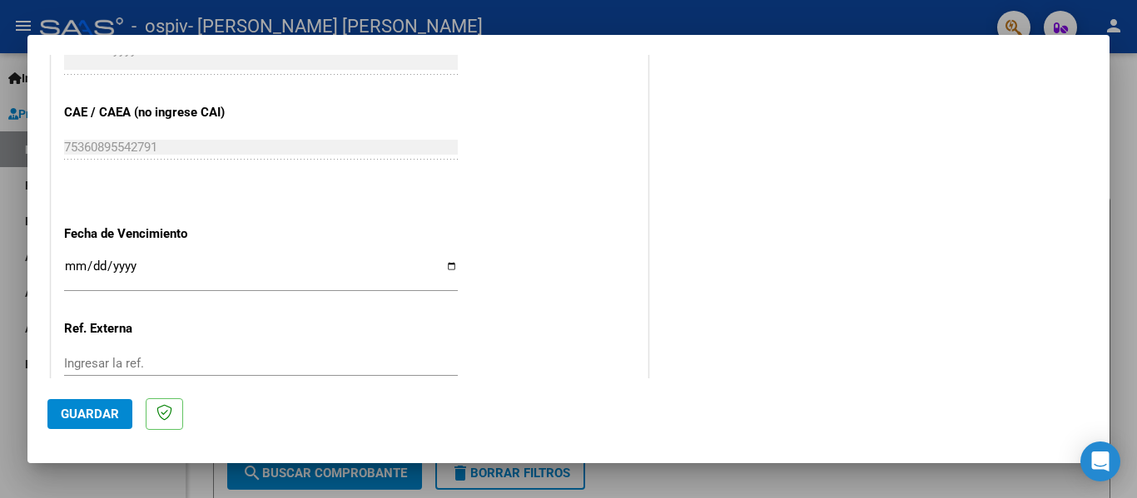
scroll to position [1141, 0]
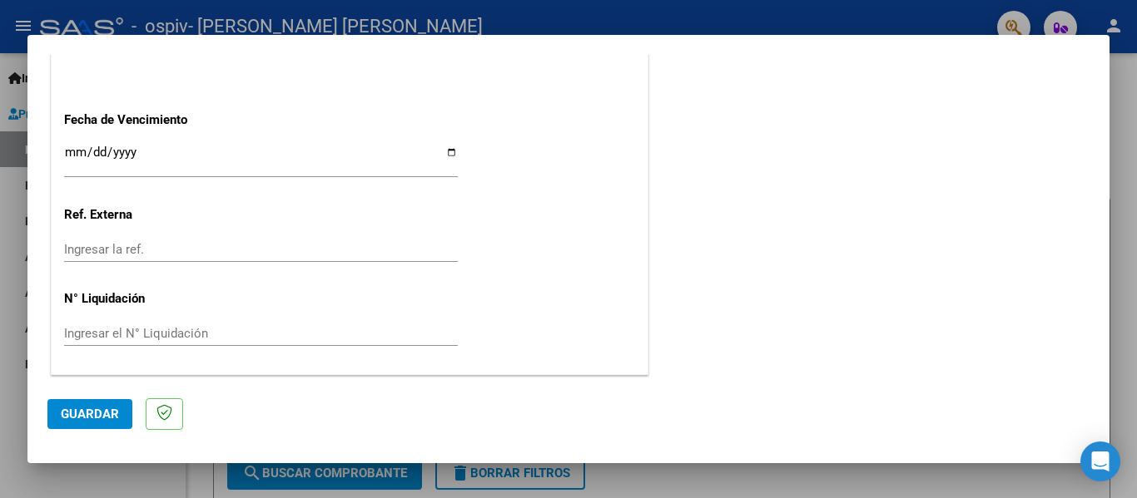
drag, startPoint x: 1105, startPoint y: 379, endPoint x: 480, endPoint y: 279, distance: 633.0
click at [480, 279] on mat-dialog-container "COMPROBANTE VER COMPROBANTE El comprobante fue leído exitosamente. DATOS DEL CO…" at bounding box center [568, 249] width 1082 height 429
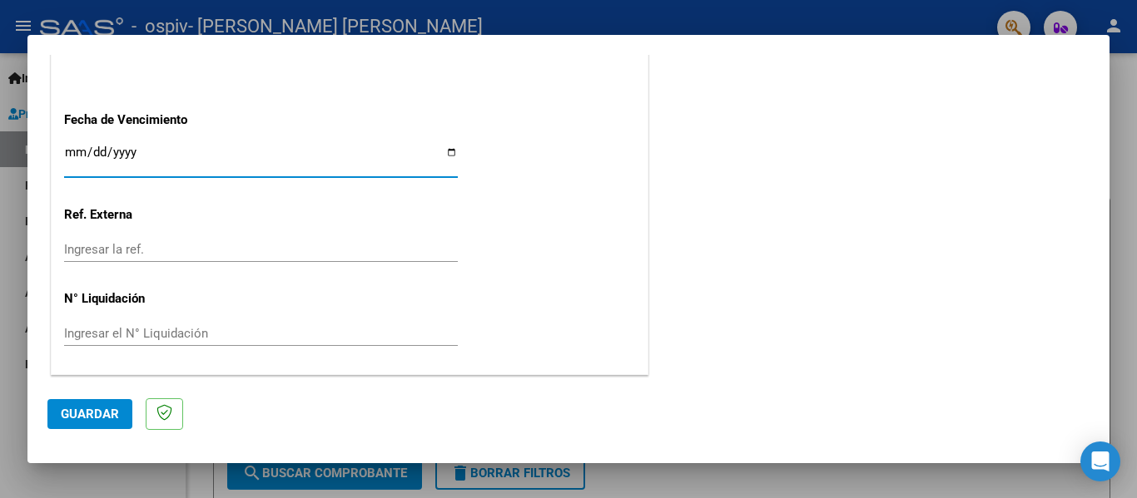
click at [449, 152] on input "Ingresar la fecha" at bounding box center [261, 159] width 394 height 27
type input "[DATE]"
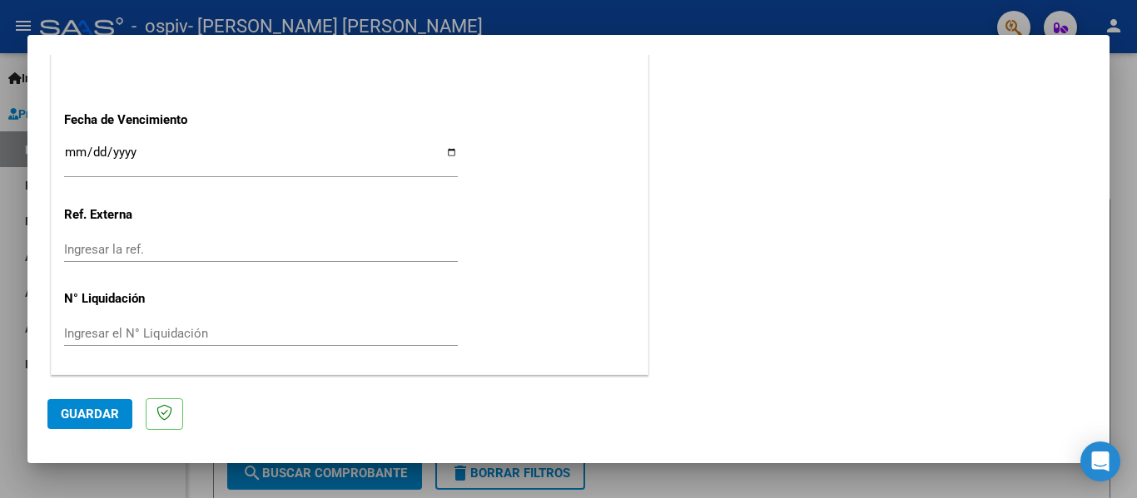
click at [108, 409] on span "Guardar" at bounding box center [90, 414] width 58 height 15
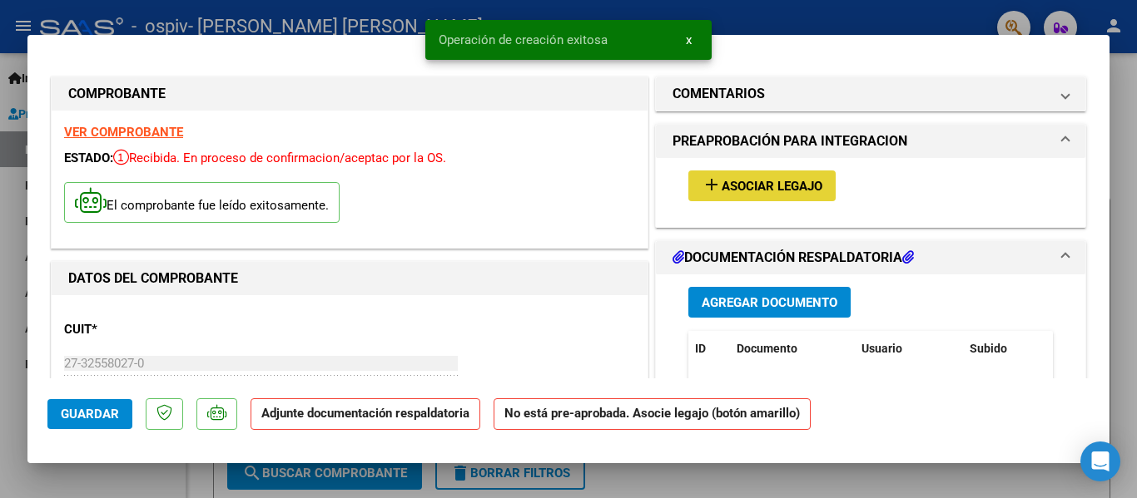
click at [791, 181] on span "Asociar Legajo" at bounding box center [772, 186] width 101 height 15
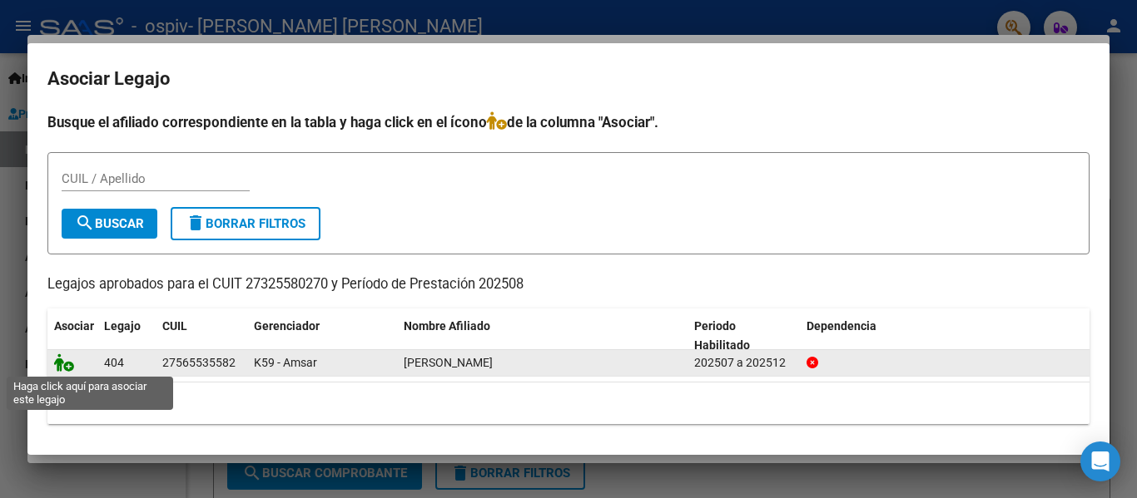
click at [69, 364] on icon at bounding box center [64, 363] width 20 height 18
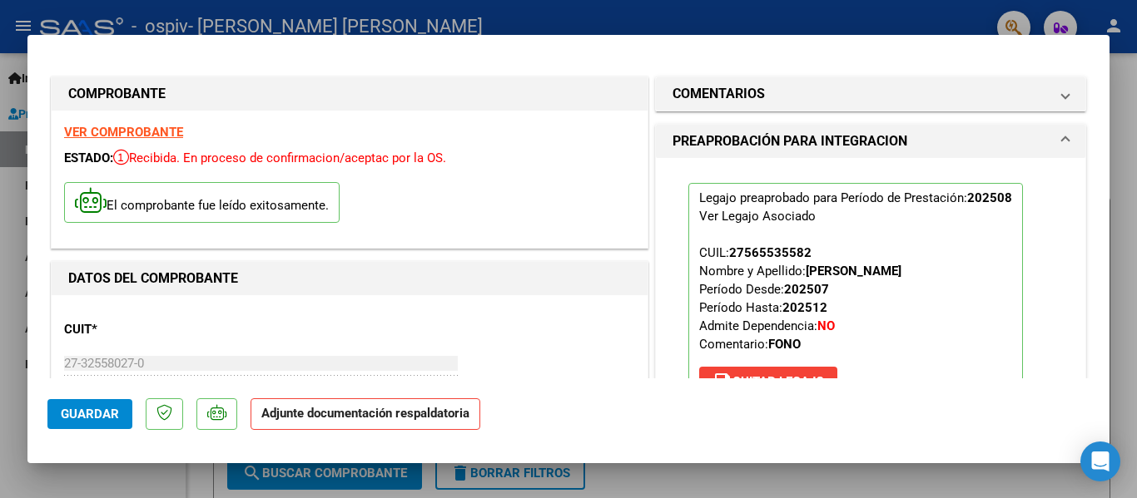
click at [1095, 379] on mat-dialog-container "COMPROBANTE VER COMPROBANTE ESTADO: Recibida. En proceso de confirmacion/acepta…" at bounding box center [568, 249] width 1082 height 429
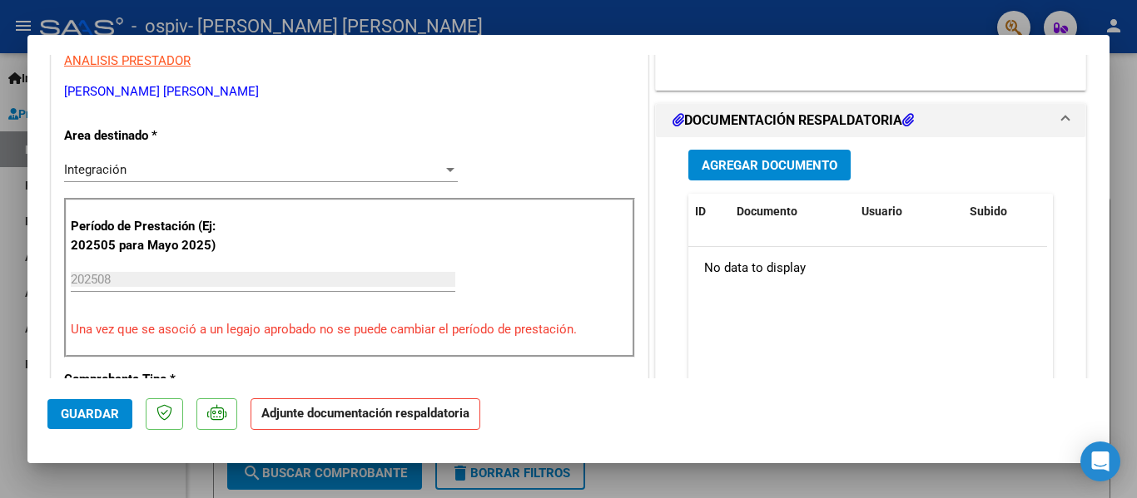
scroll to position [377, 0]
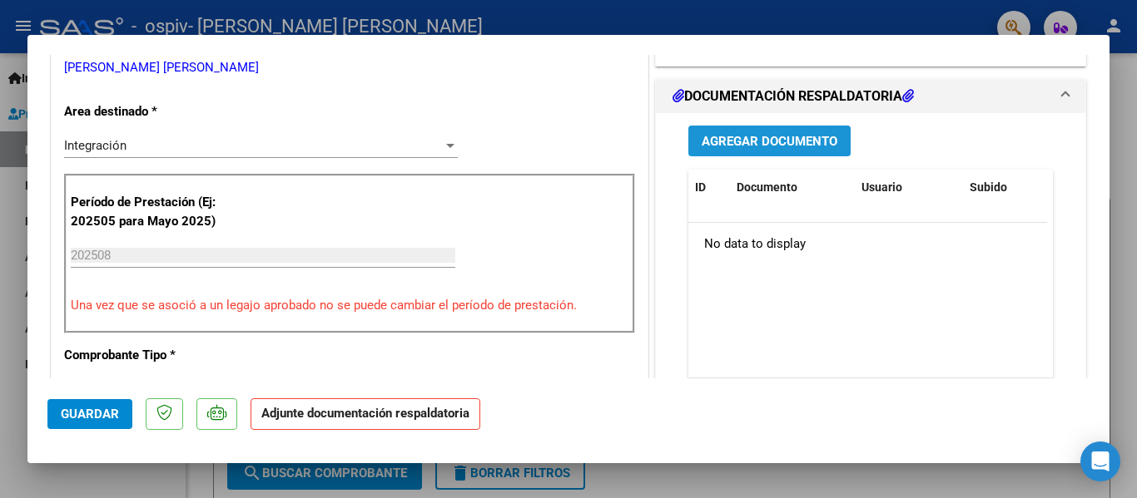
click at [761, 139] on span "Agregar Documento" at bounding box center [770, 141] width 136 height 15
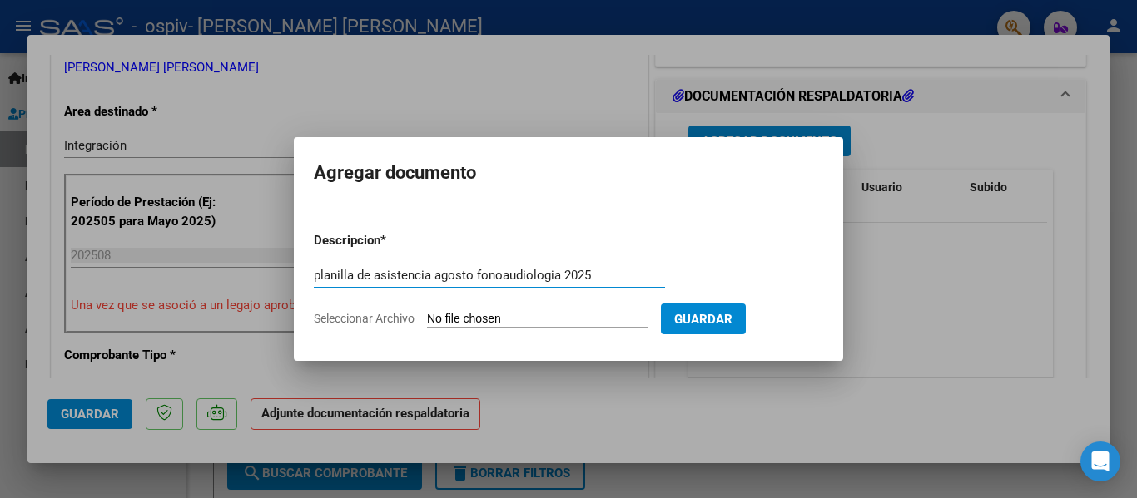
type input "planilla de asistencia agosto fonoaudiologia 2025"
click at [532, 320] on input "Seleccionar Archivo" at bounding box center [537, 320] width 221 height 16
type input "C:\fakepath\planilla de asistencia fono [DATE] [PERSON_NAME][GEOGRAPHIC_DATA]pdf"
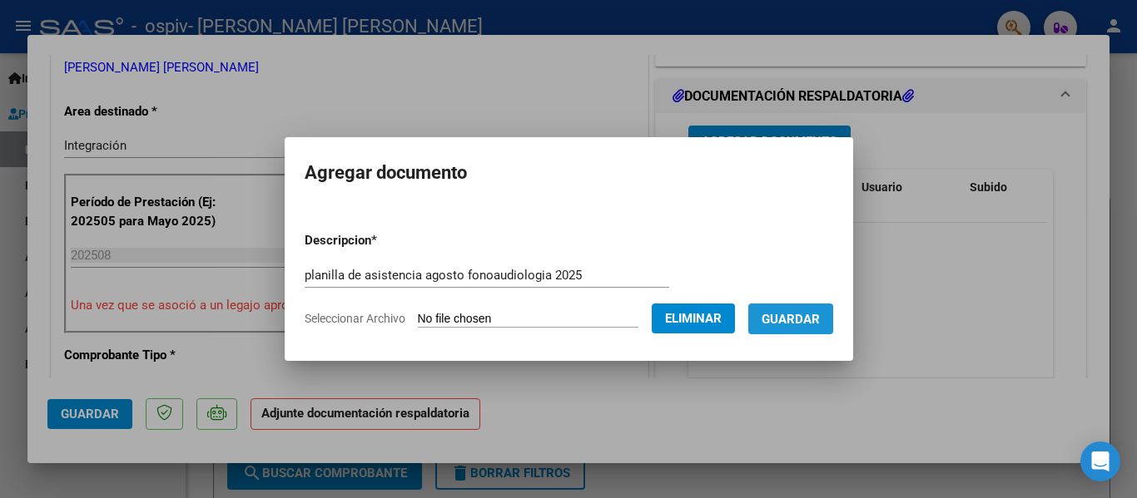
click at [813, 315] on span "Guardar" at bounding box center [790, 319] width 58 height 15
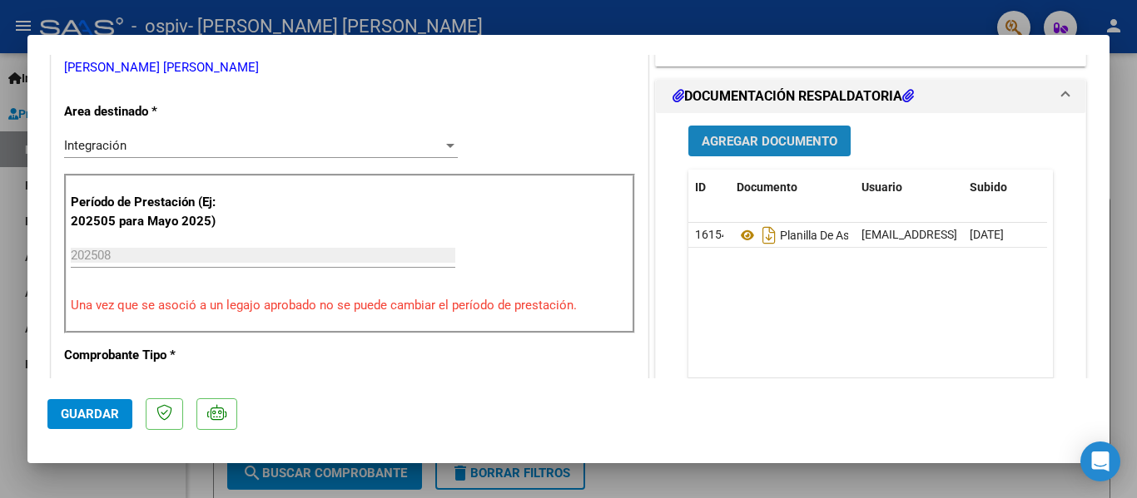
click at [777, 152] on button "Agregar Documento" at bounding box center [769, 141] width 162 height 31
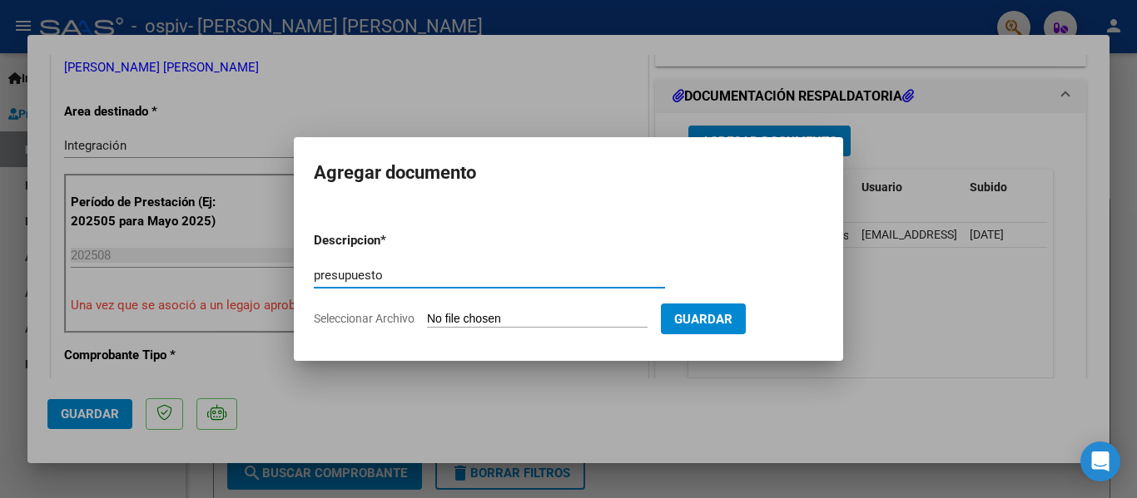
type input "presupuesto"
click at [508, 309] on form "Descripcion * presupuesto Escriba aquí una descripcion Seleccionar Archivo Guar…" at bounding box center [568, 279] width 509 height 121
click at [525, 317] on input "Seleccionar Archivo" at bounding box center [537, 320] width 221 height 16
type input "C:\fakepath\PRESUPUESTO.pdf"
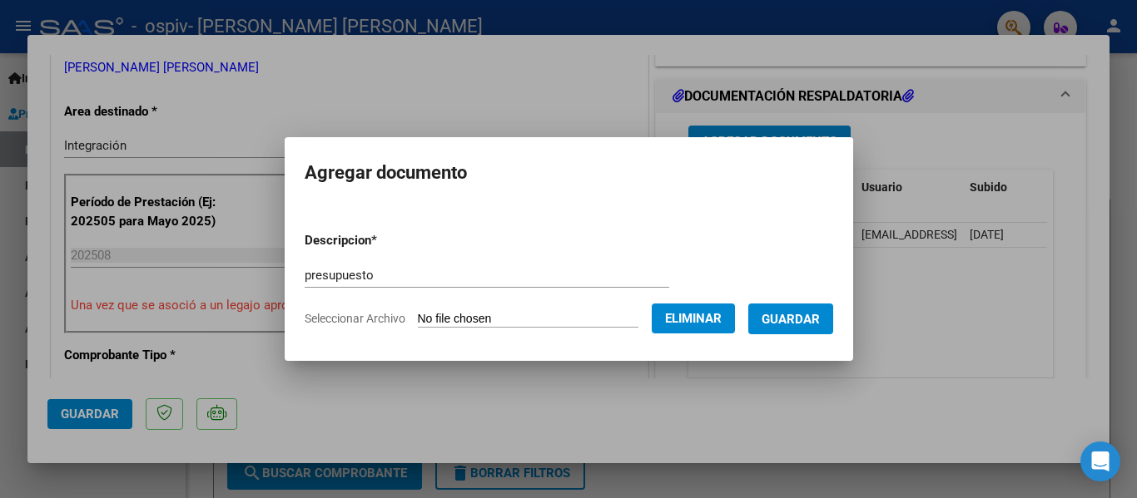
click at [820, 318] on span "Guardar" at bounding box center [790, 319] width 58 height 15
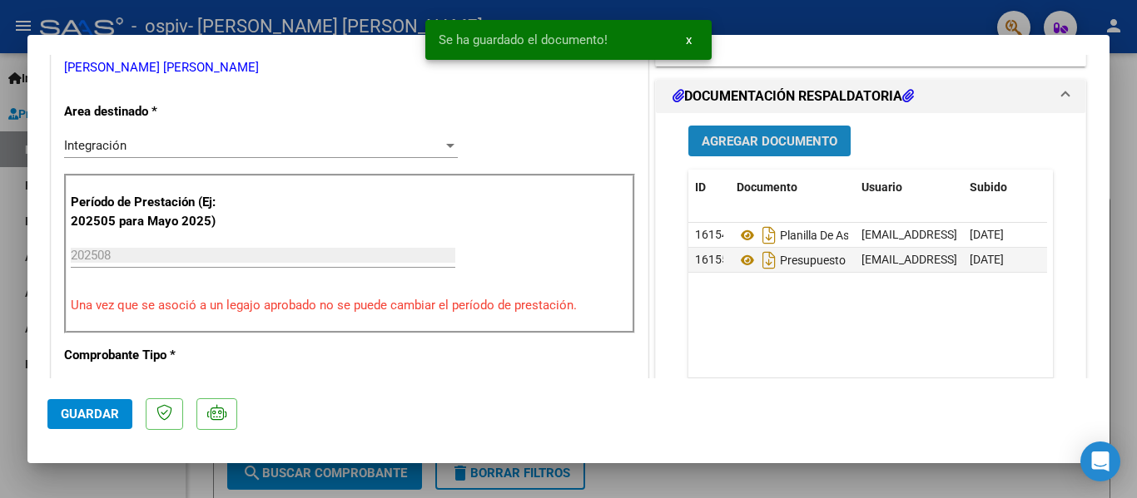
click at [749, 136] on span "Agregar Documento" at bounding box center [770, 141] width 136 height 15
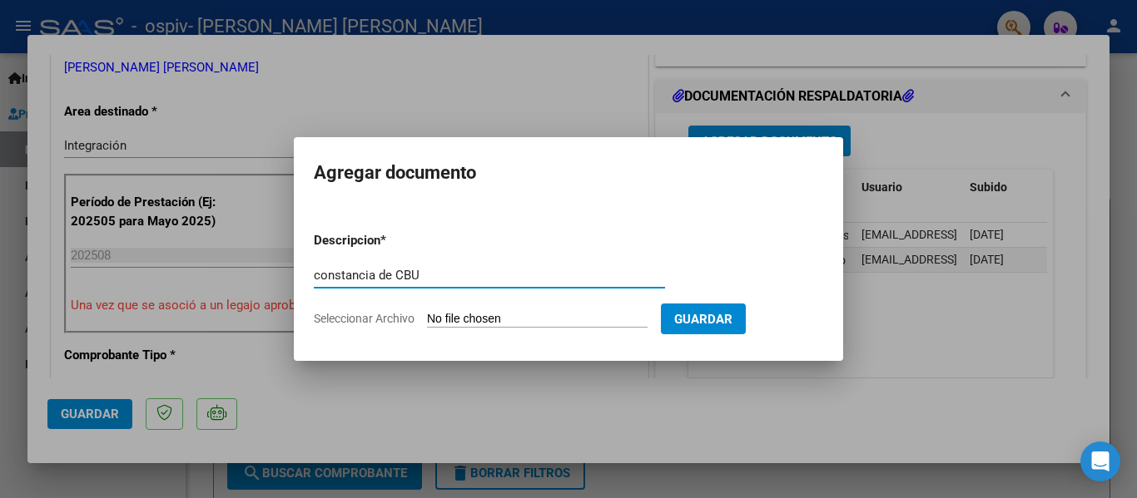
type input "constancia de CBU"
click at [554, 323] on input "Seleccionar Archivo" at bounding box center [537, 320] width 221 height 16
type input "C:\fakepath\CBU.pdf"
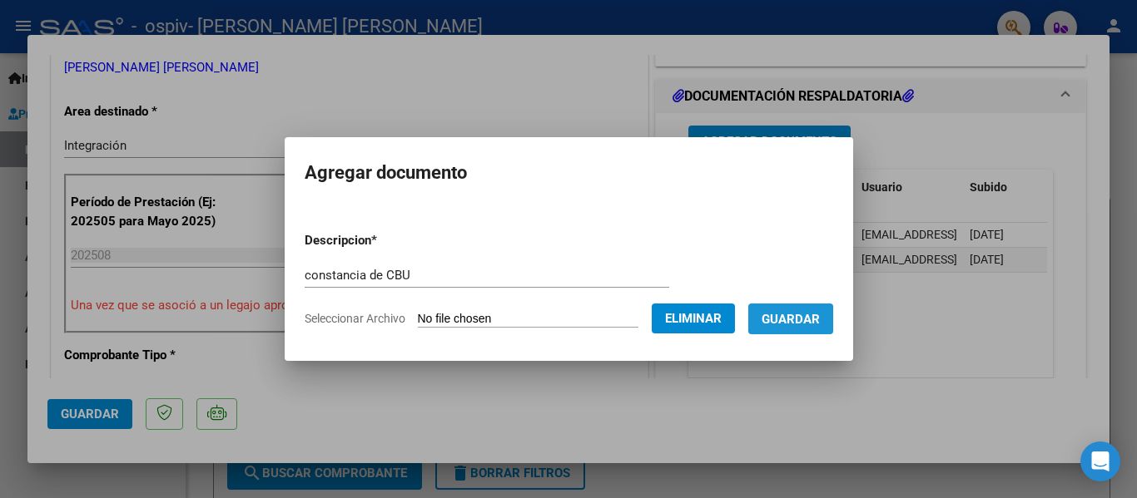
click at [807, 311] on span "Guardar" at bounding box center [790, 318] width 58 height 15
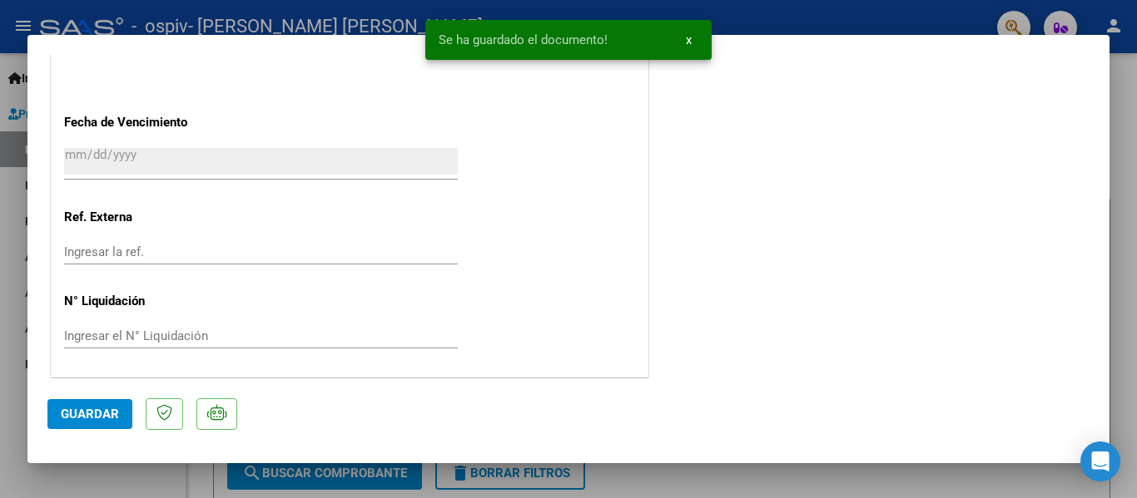
scroll to position [1166, 0]
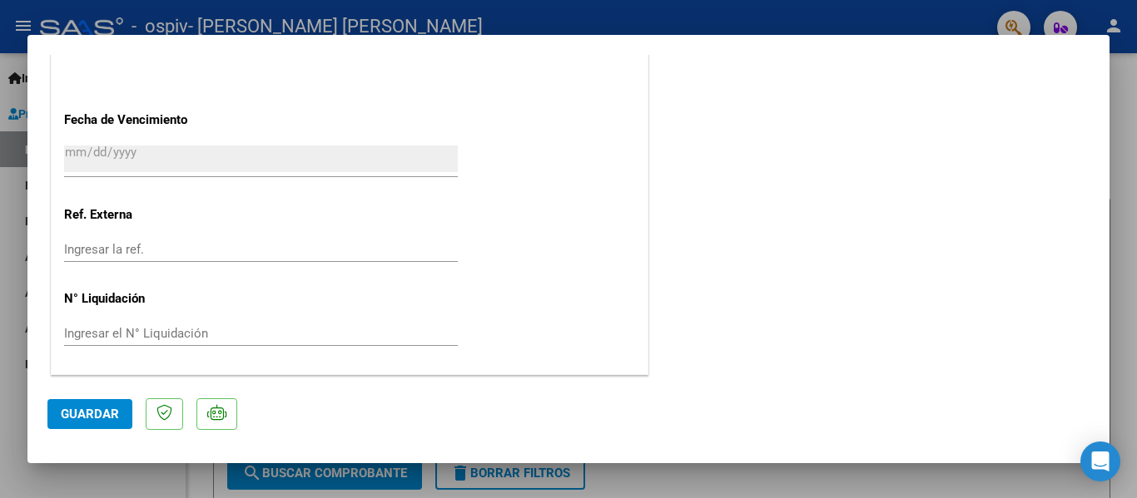
click at [107, 413] on span "Guardar" at bounding box center [90, 414] width 58 height 15
click at [1132, 124] on div at bounding box center [568, 249] width 1137 height 498
type input "$ 0,00"
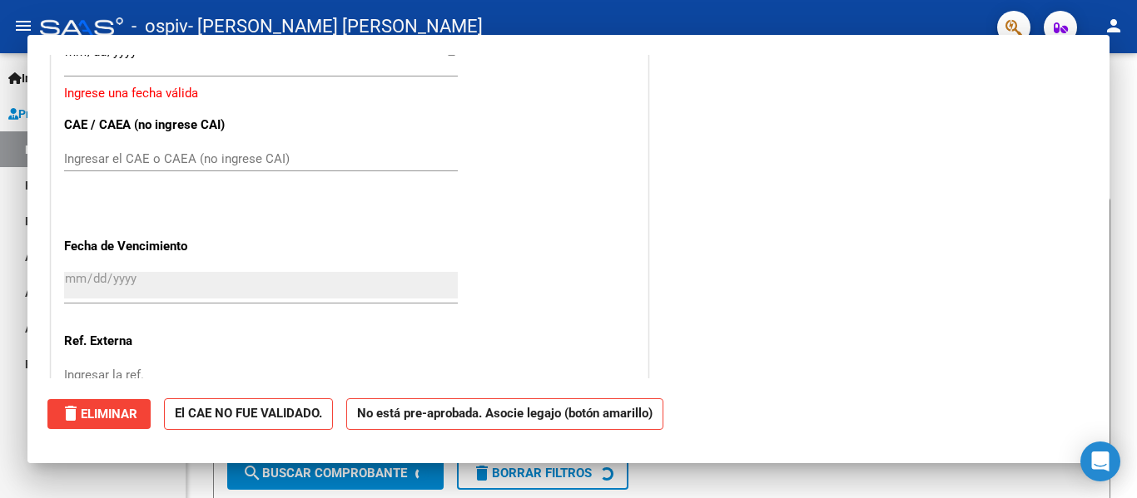
scroll to position [1292, 0]
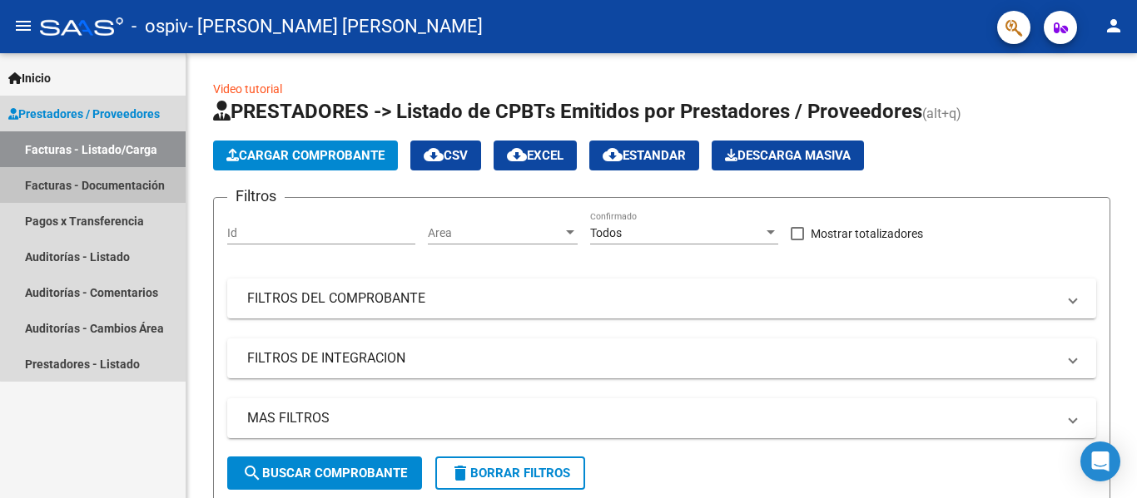
click at [123, 171] on link "Facturas - Documentación" at bounding box center [93, 185] width 186 height 36
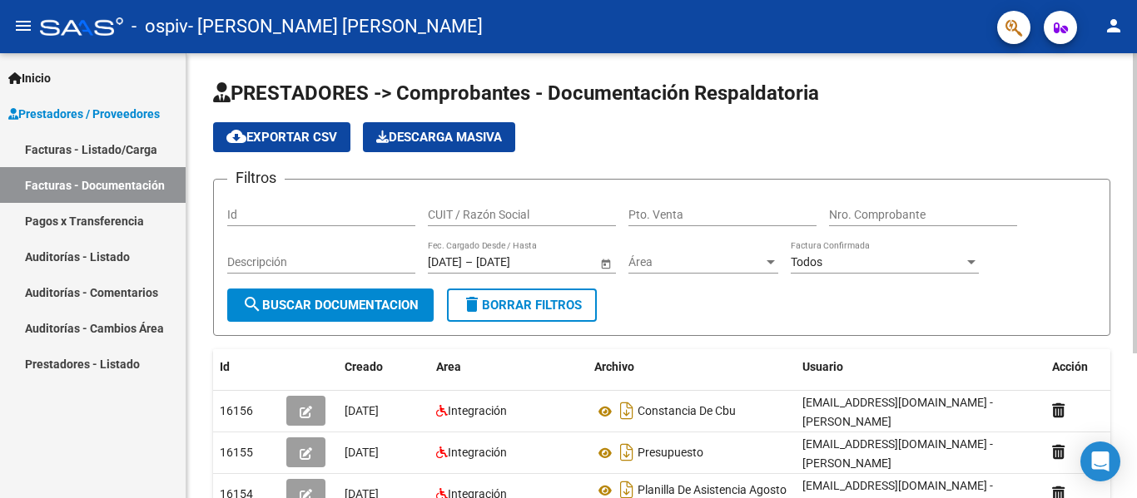
click at [1129, 490] on div "PRESTADORES -> Comprobantes - Documentación Respaldatoria cloud_download Export…" at bounding box center [661, 376] width 950 height 647
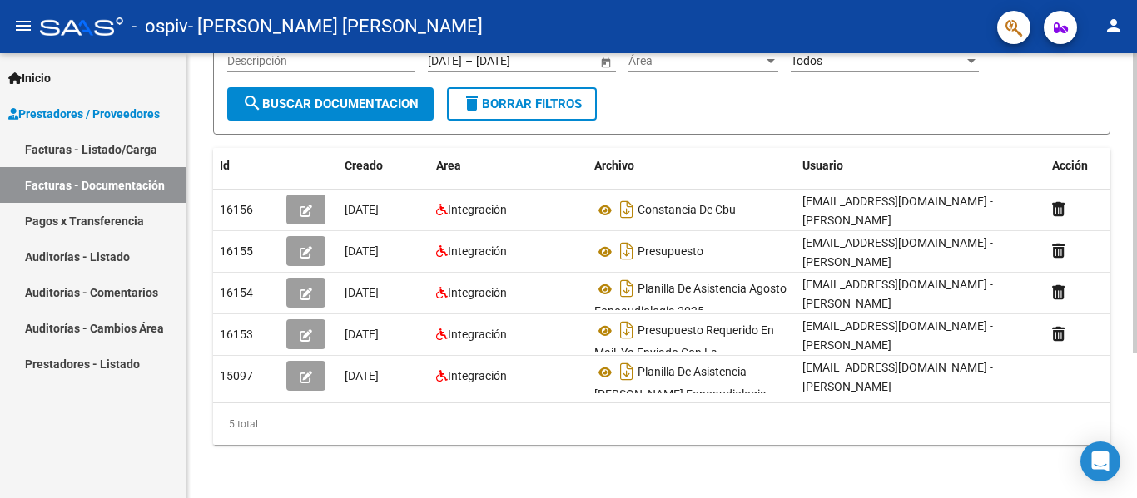
click at [1136, 488] on div at bounding box center [1135, 275] width 4 height 445
click at [1136, 488] on div at bounding box center [1135, 348] width 4 height 300
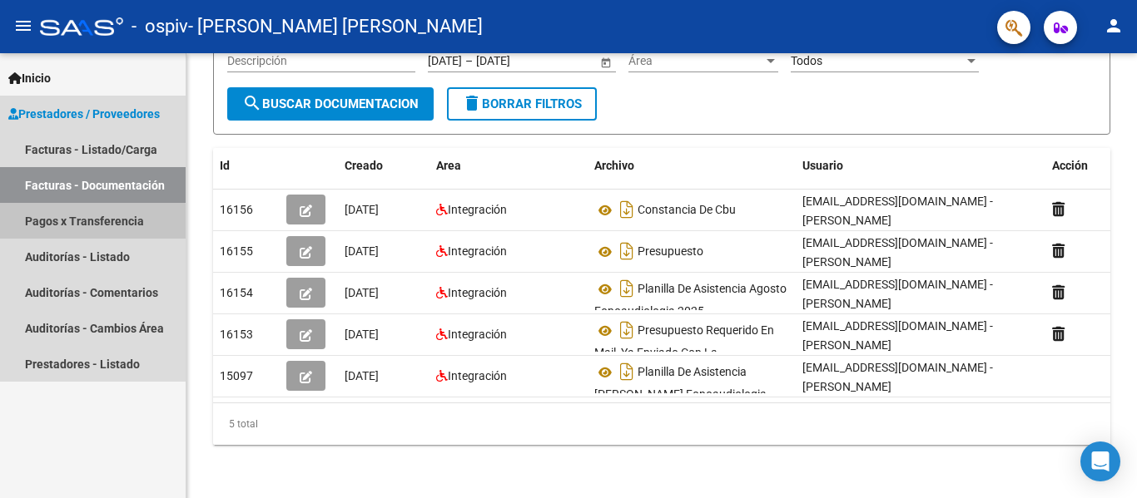
click at [70, 223] on link "Pagos x Transferencia" at bounding box center [93, 221] width 186 height 36
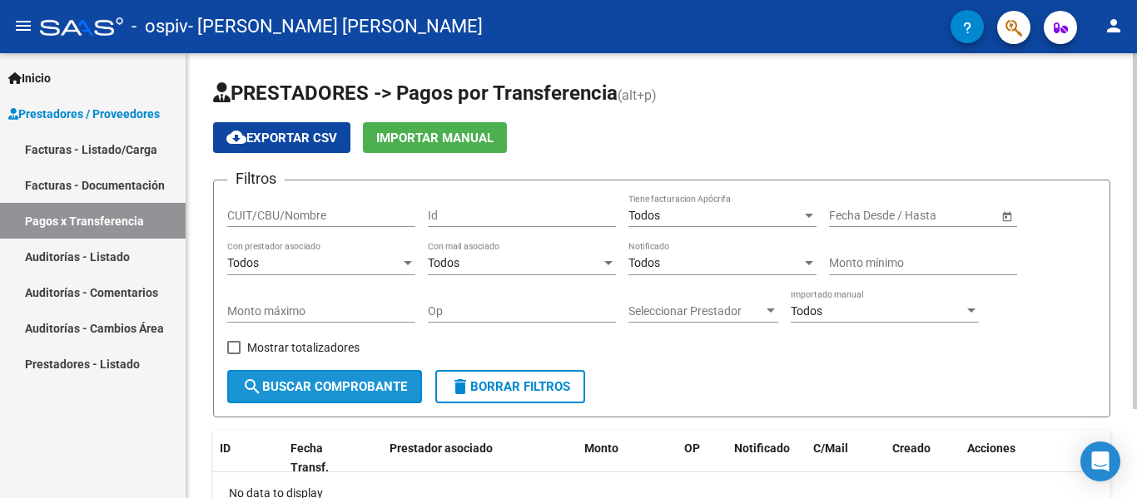
click at [374, 386] on span "search Buscar Comprobante" at bounding box center [324, 386] width 165 height 15
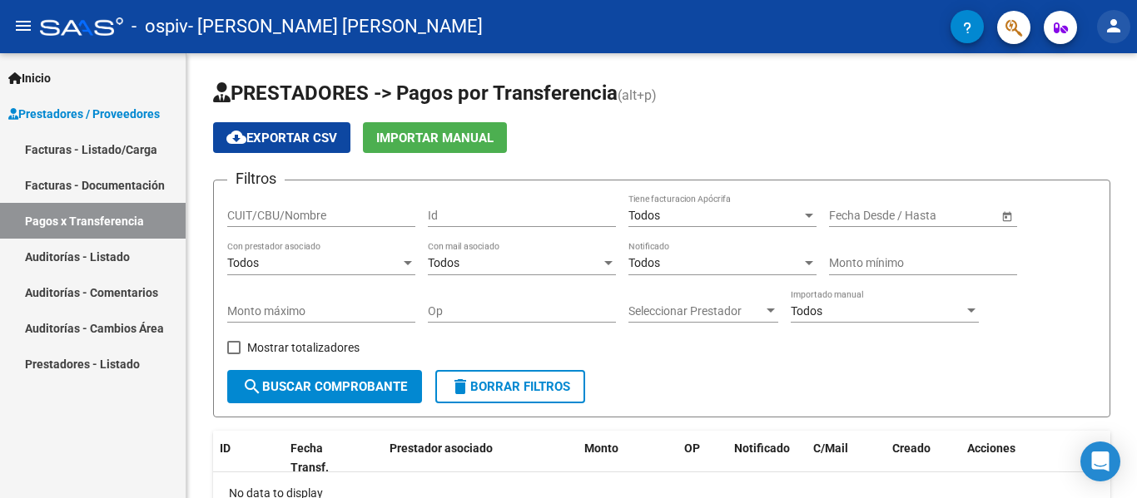
click at [1118, 24] on mat-icon "person" at bounding box center [1113, 26] width 20 height 20
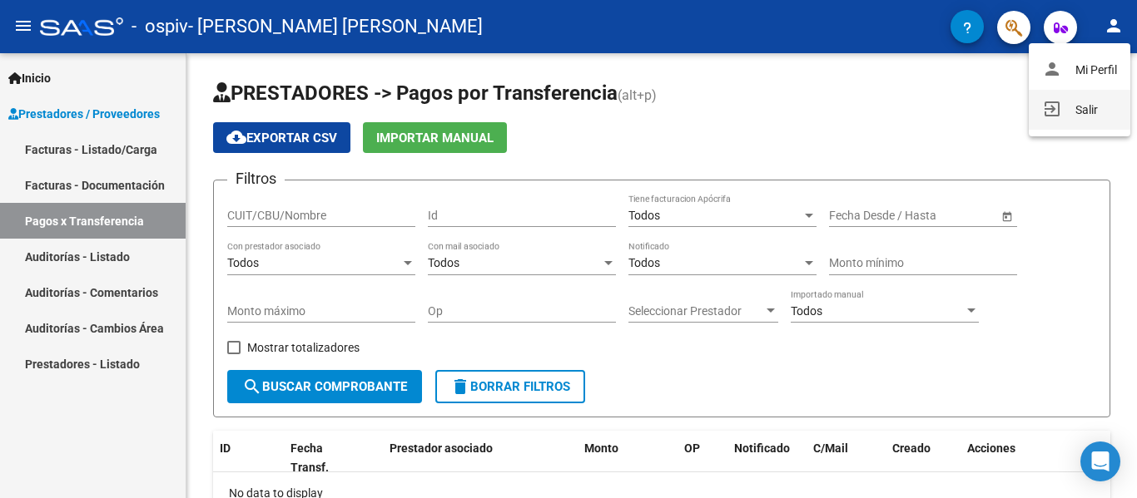
click at [1078, 110] on button "exit_to_app Salir" at bounding box center [1080, 110] width 102 height 40
